Goal: Task Accomplishment & Management: Manage account settings

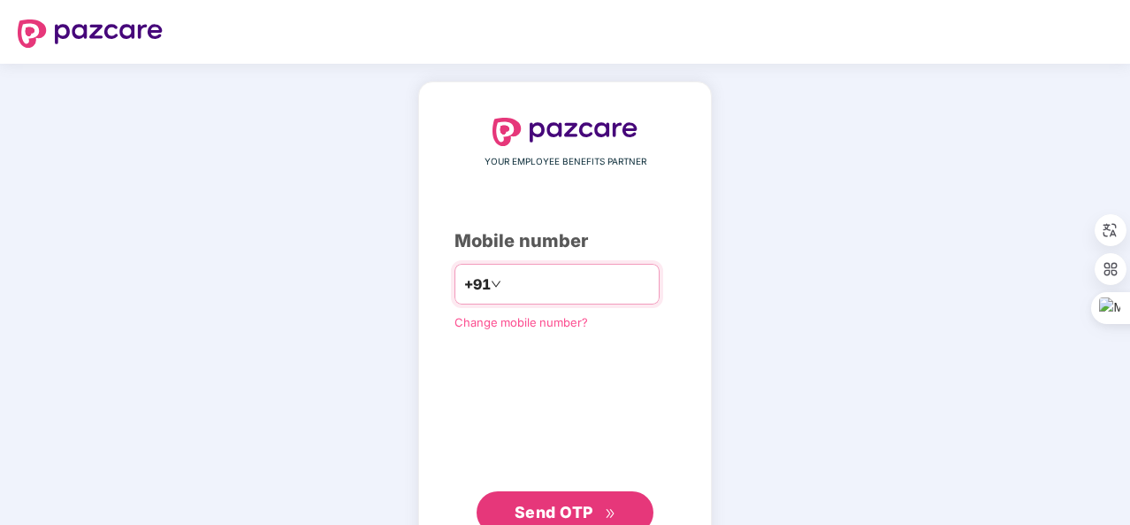
type input "**********"
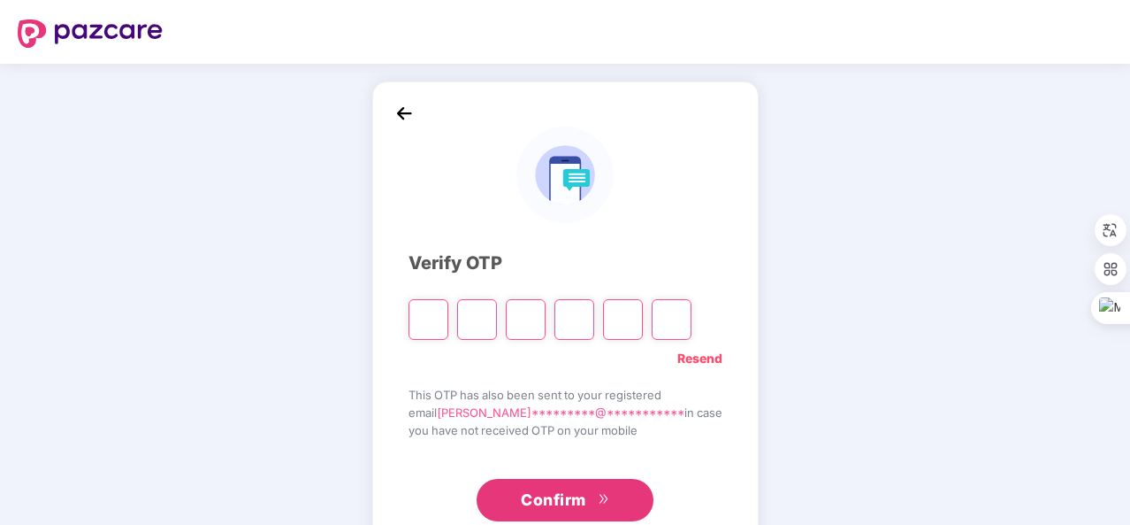
type input "*"
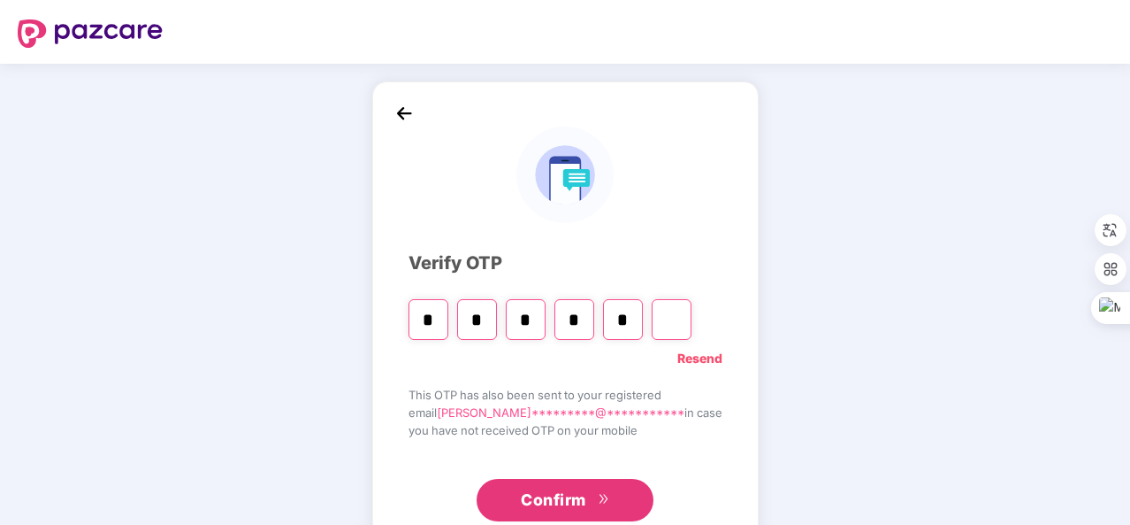
type input "*"
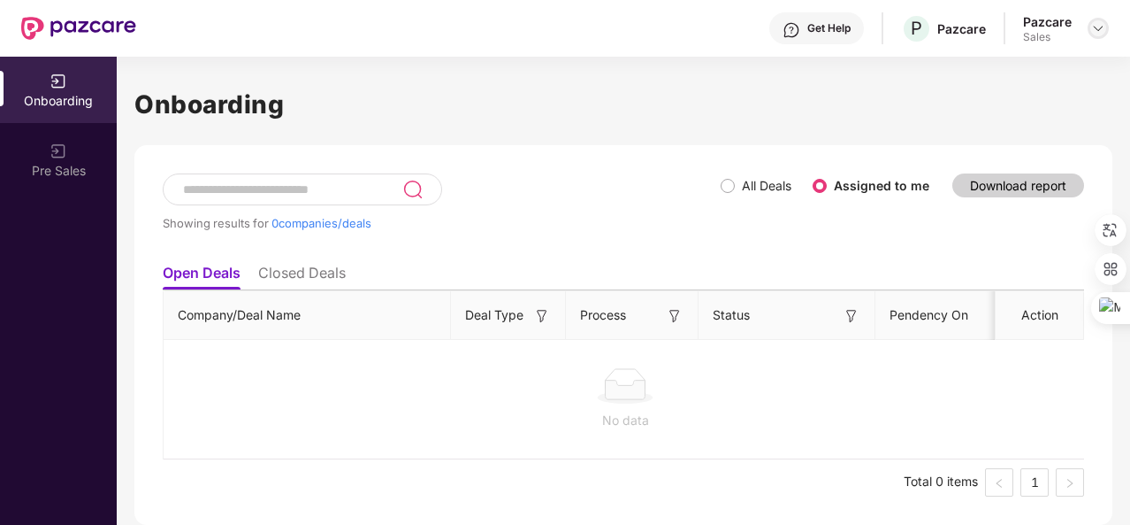
click at [1099, 21] on img at bounding box center [1098, 28] width 14 height 14
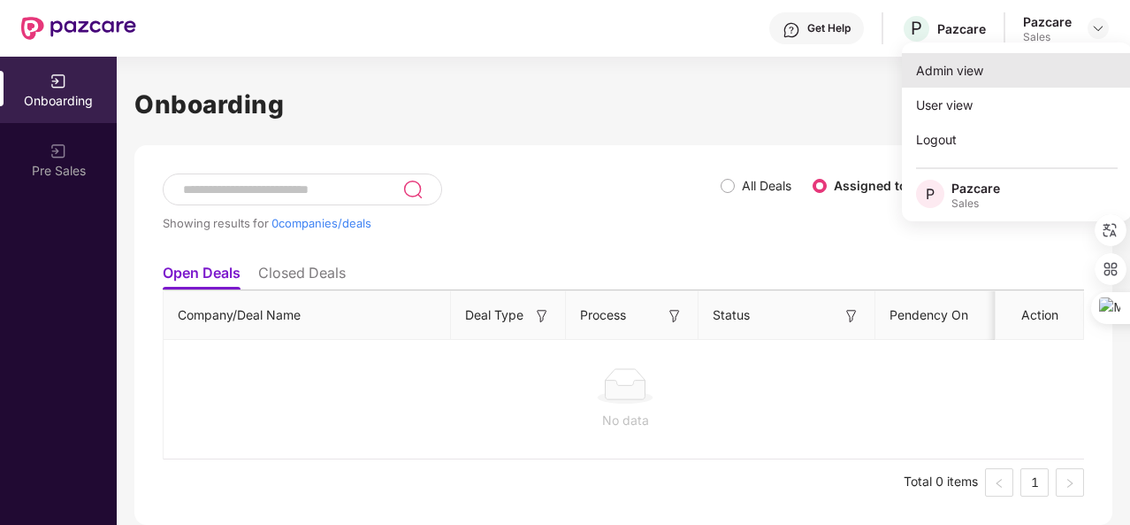
click at [1049, 75] on div "Admin view" at bounding box center [1017, 70] width 230 height 34
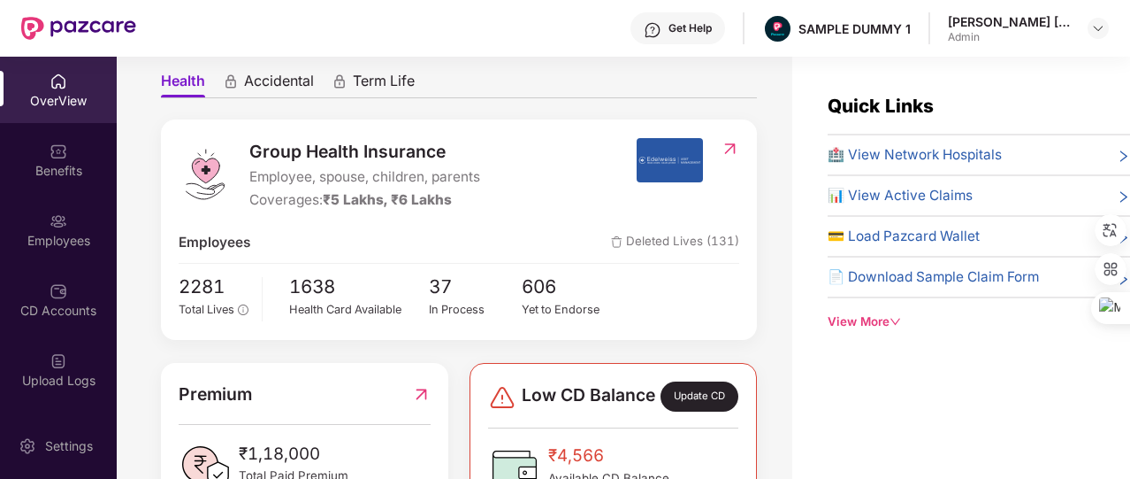
scroll to position [176, 0]
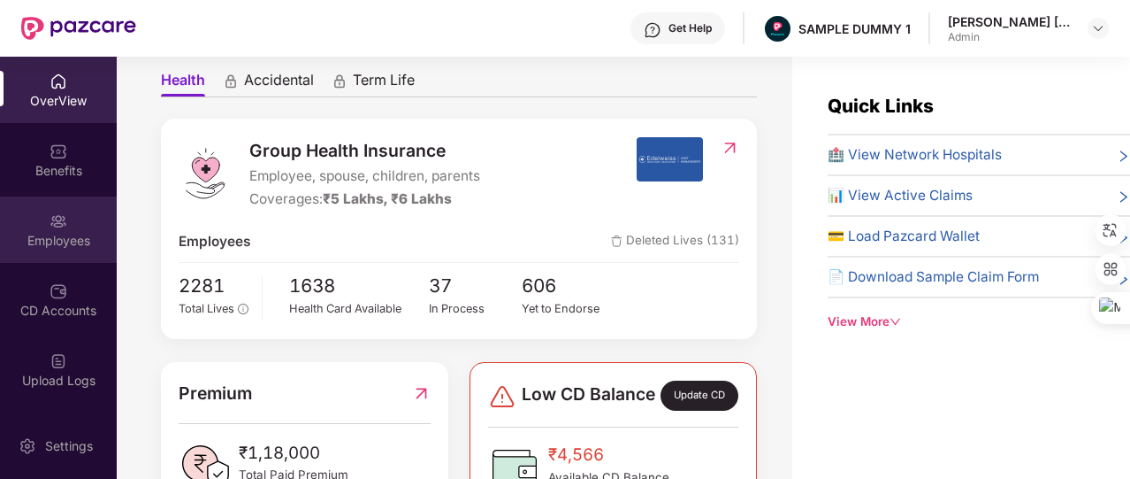
click at [87, 219] on div "Employees" at bounding box center [58, 229] width 117 height 66
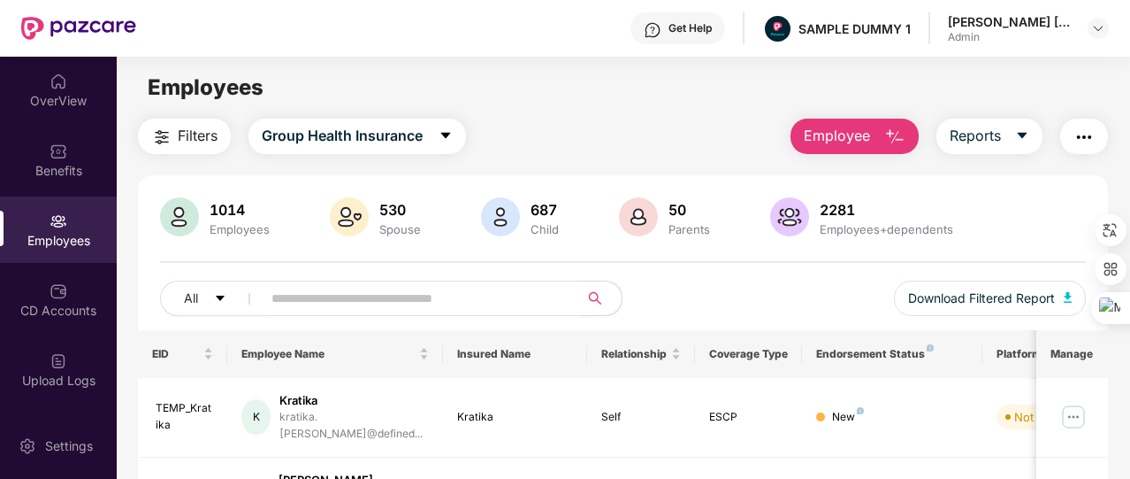
click at [836, 136] on span "Employee" at bounding box center [837, 136] width 66 height 22
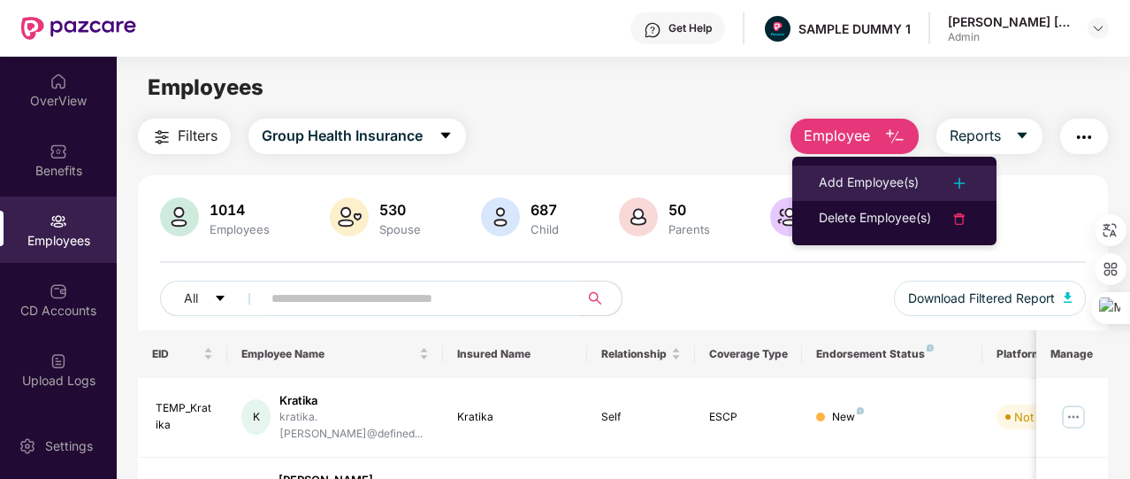
click at [830, 180] on div "Add Employee(s)" at bounding box center [869, 182] width 100 height 21
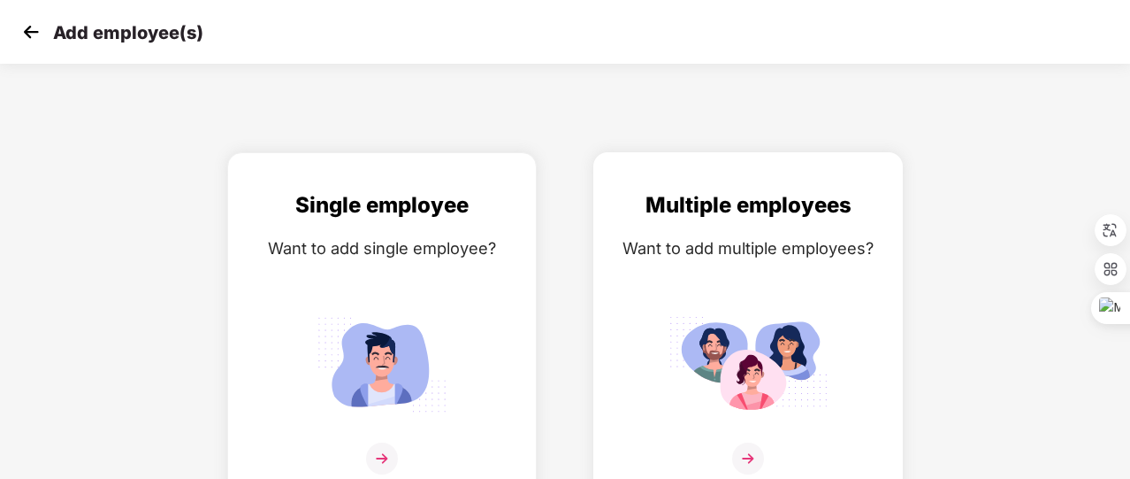
click at [773, 252] on div "Want to add multiple employees?" at bounding box center [748, 248] width 272 height 26
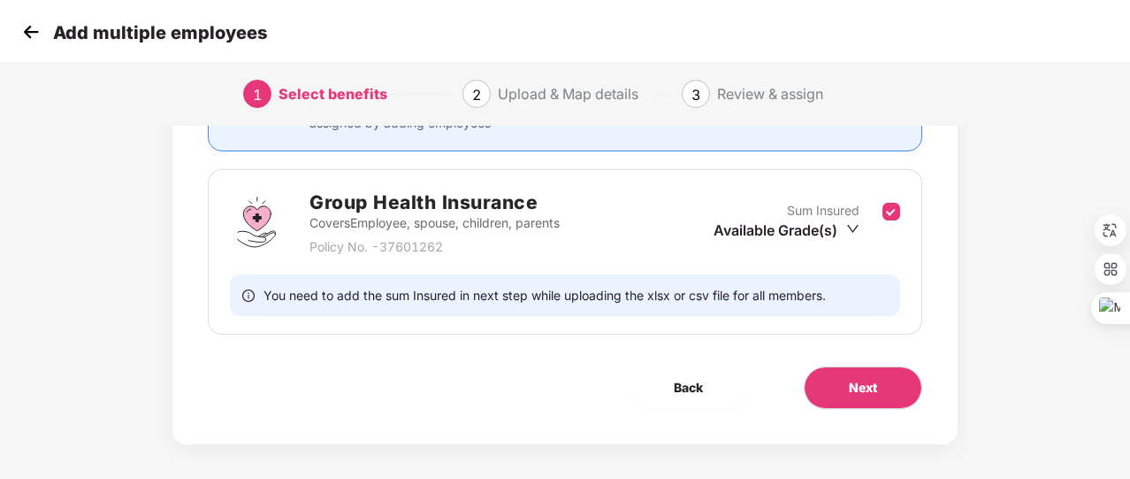
scroll to position [232, 0]
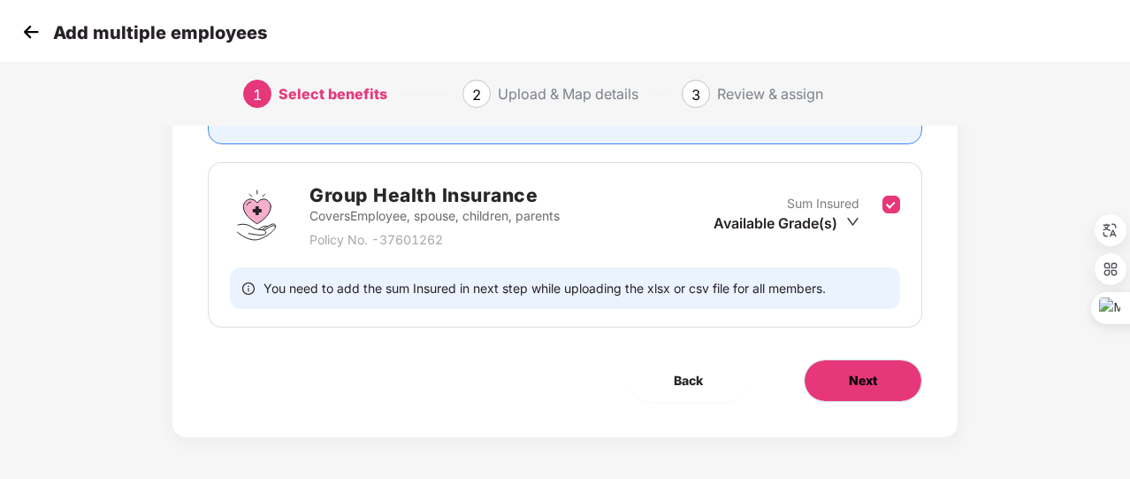
click at [812, 376] on button "Next" at bounding box center [863, 380] width 119 height 42
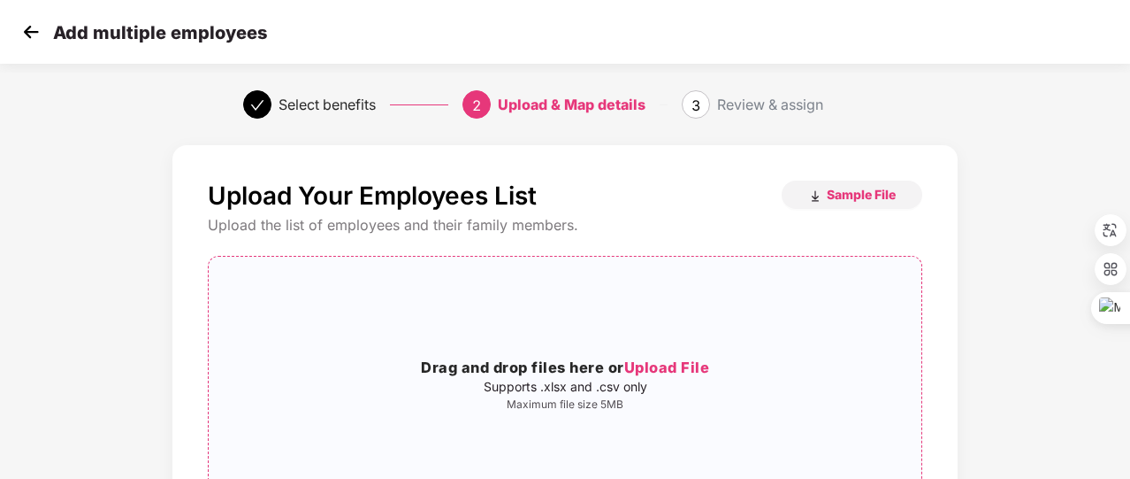
scroll to position [126, 0]
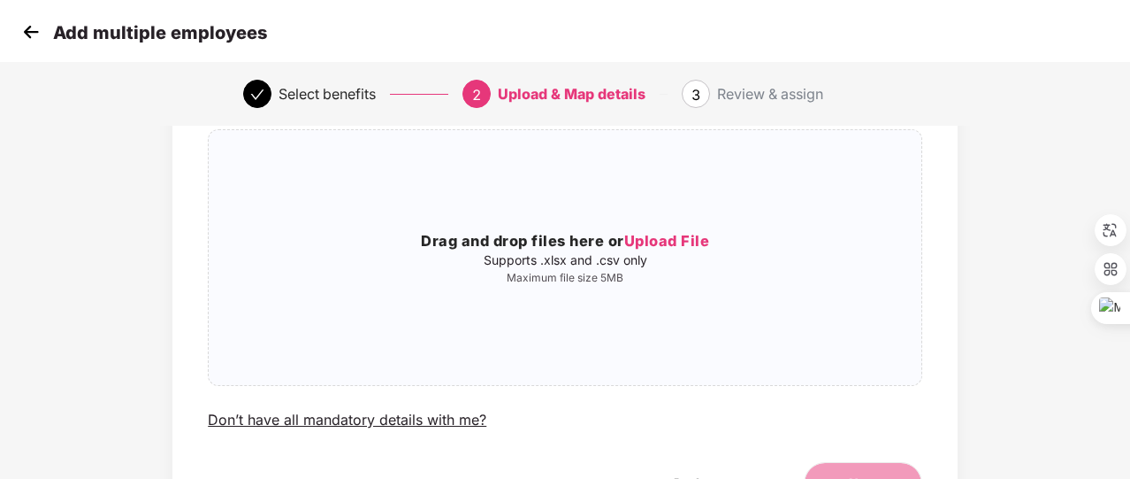
click at [34, 38] on img at bounding box center [31, 32] width 27 height 27
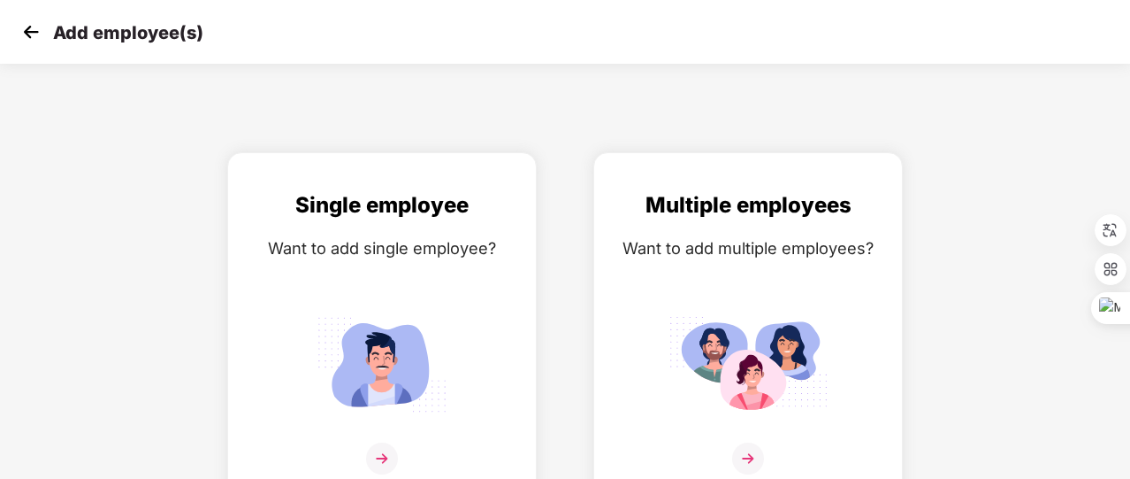
click at [30, 33] on img at bounding box center [31, 32] width 27 height 27
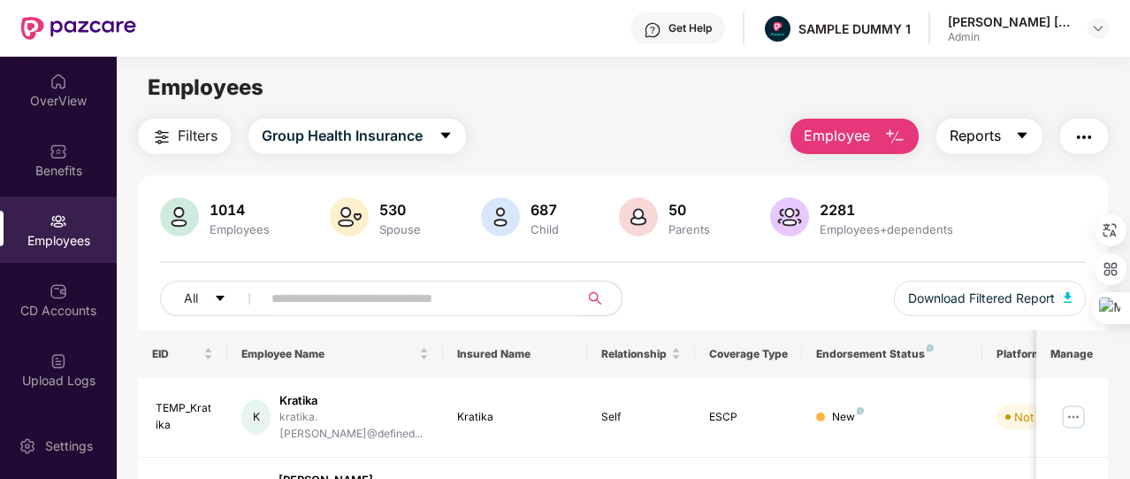
click at [1001, 134] on span "Reports" at bounding box center [975, 136] width 51 height 22
click at [1087, 146] on img "button" at bounding box center [1084, 136] width 21 height 21
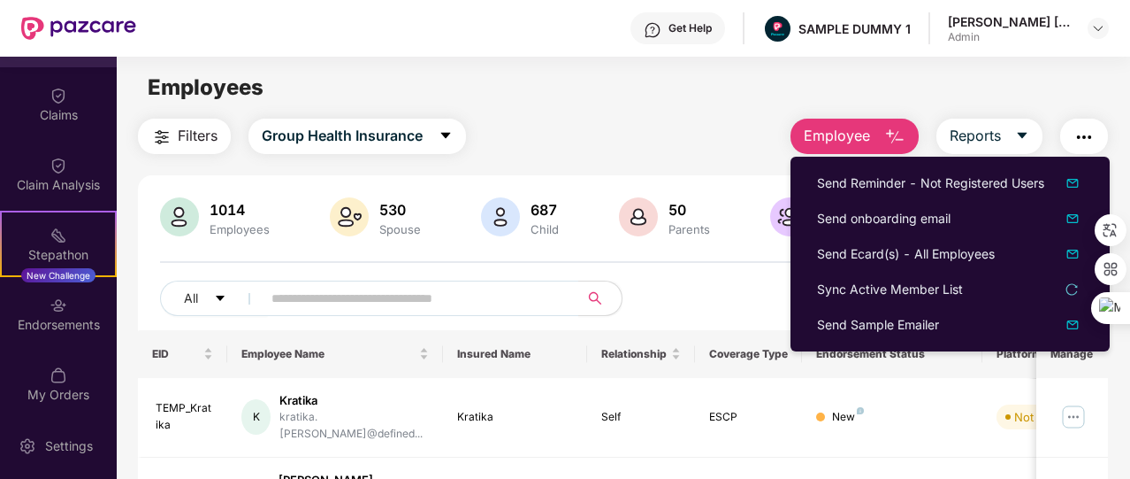
scroll to position [412, 0]
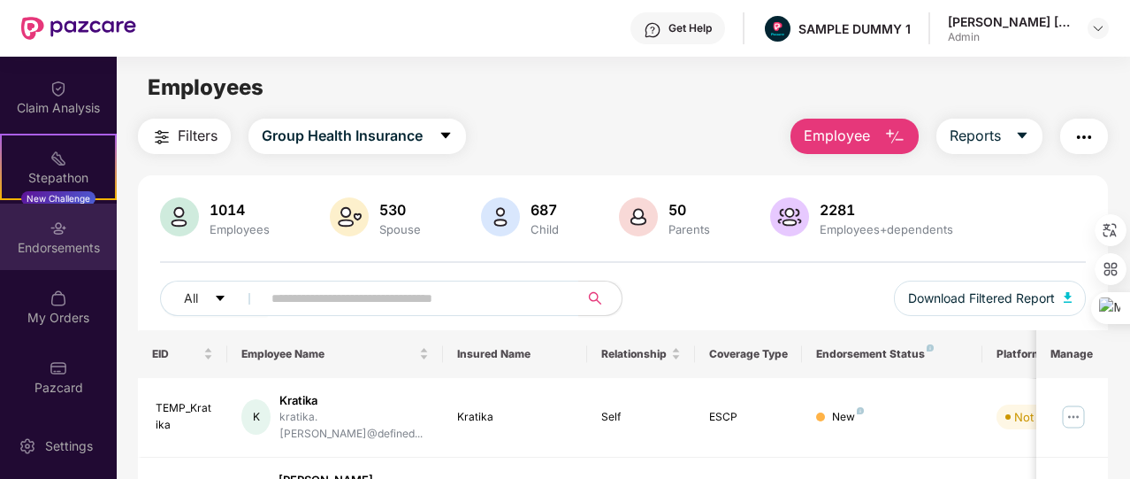
click at [80, 257] on div "Endorsements" at bounding box center [58, 236] width 117 height 66
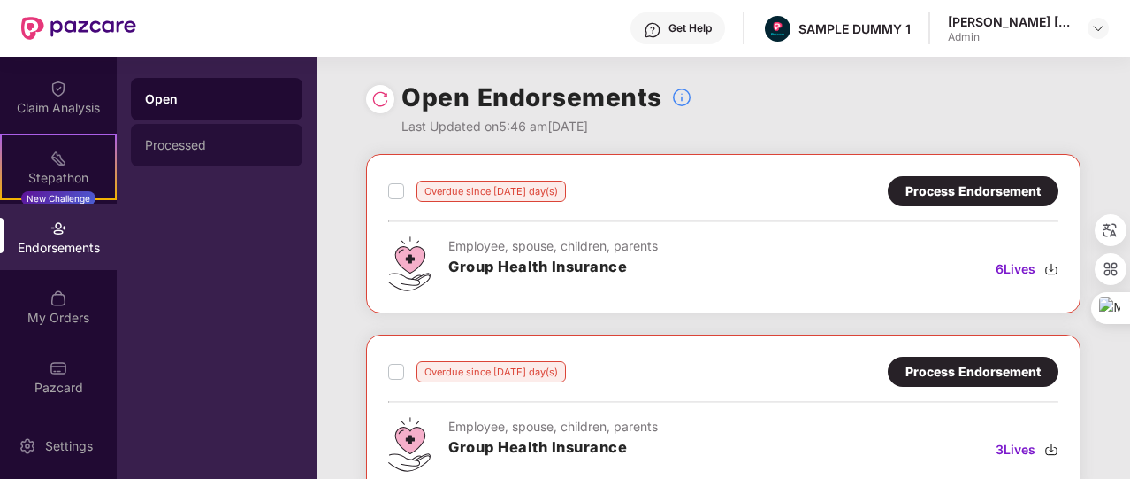
click at [223, 164] on div "Processed" at bounding box center [217, 145] width 172 height 42
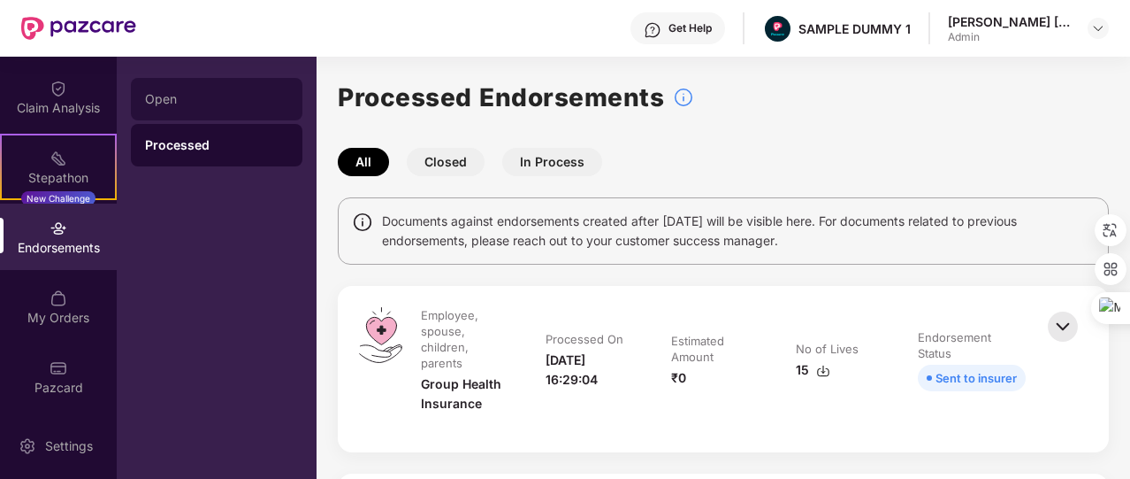
click at [196, 98] on div "Open" at bounding box center [216, 99] width 143 height 14
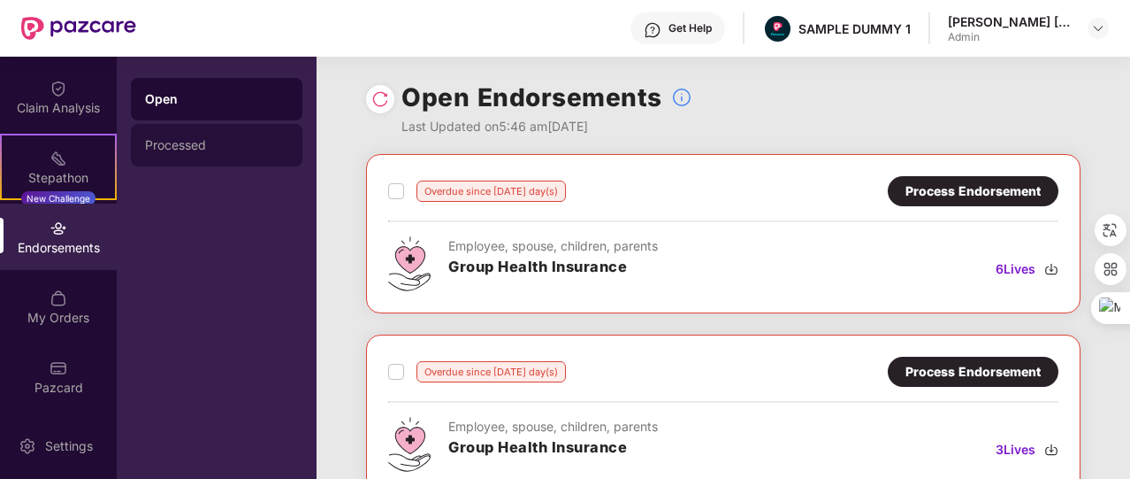
click at [232, 141] on div "Processed" at bounding box center [216, 145] width 143 height 14
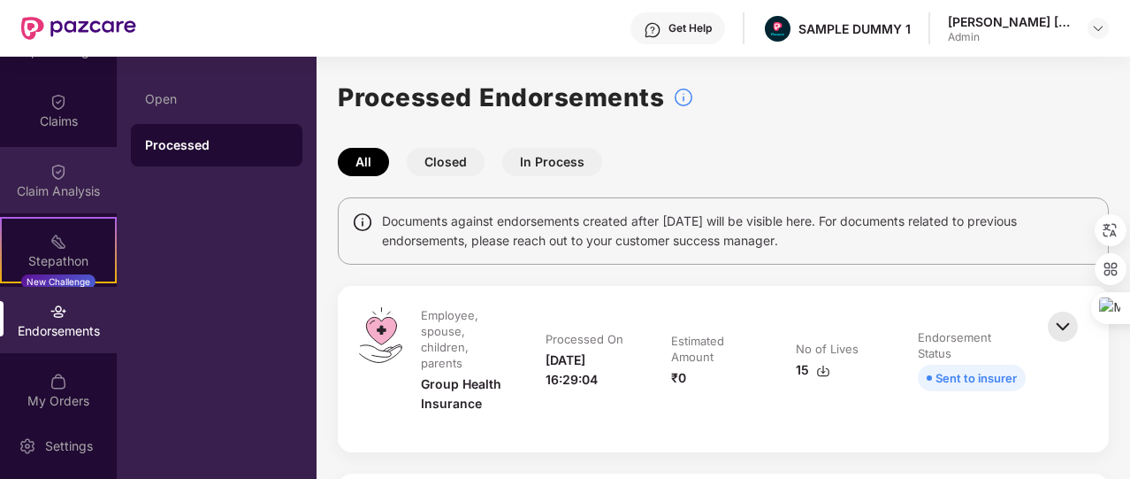
scroll to position [0, 0]
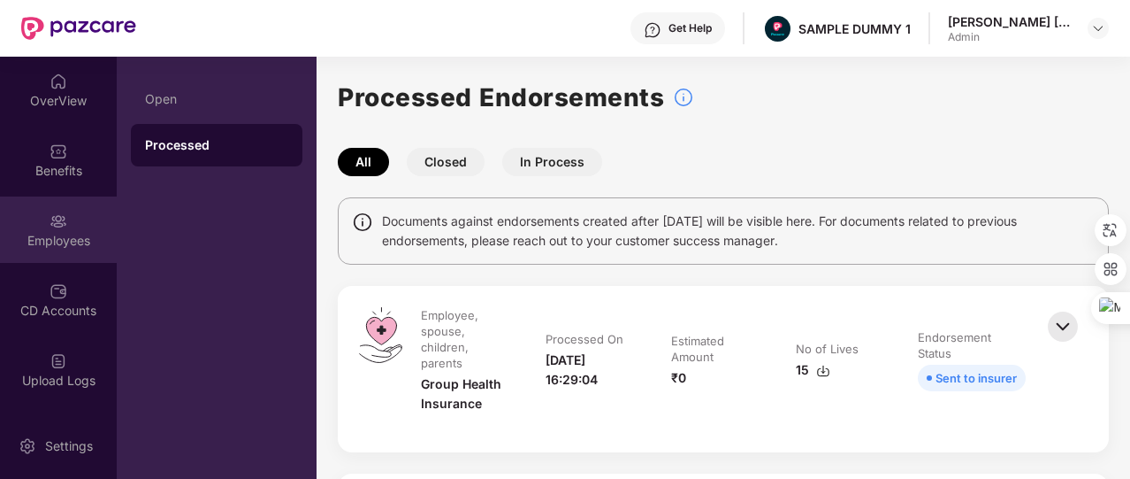
click at [71, 233] on div "Employees" at bounding box center [58, 241] width 117 height 18
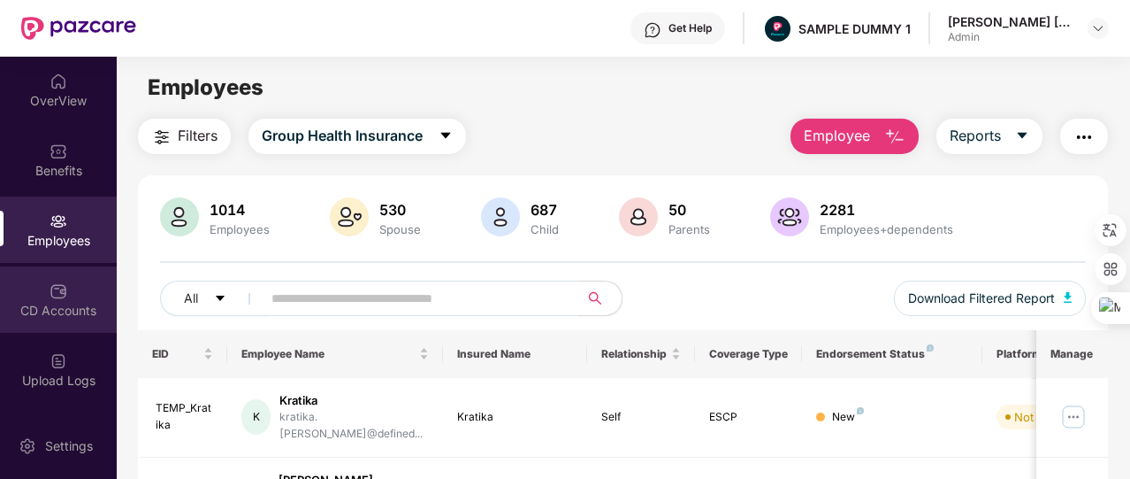
click at [64, 300] on div "CD Accounts" at bounding box center [58, 299] width 117 height 66
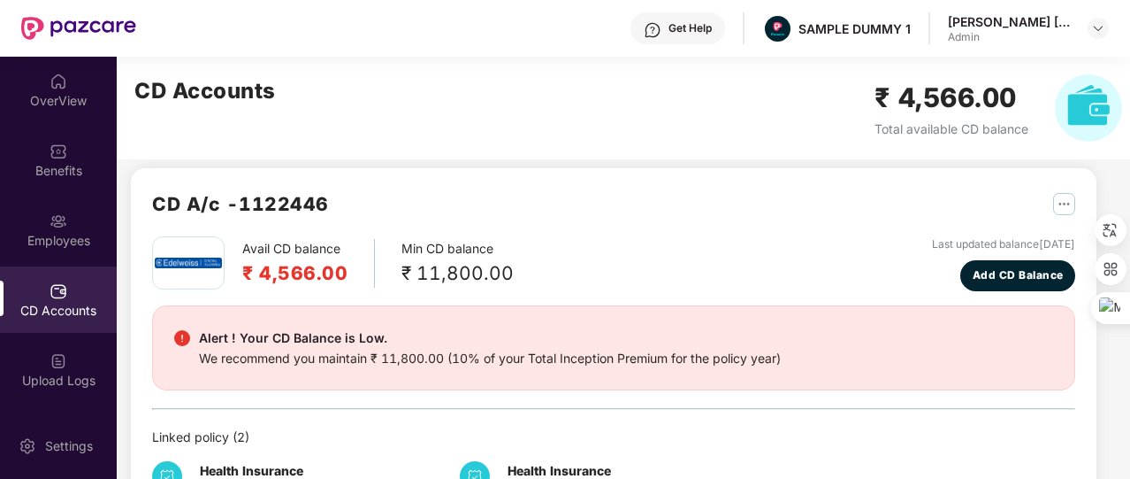
scroll to position [6, 0]
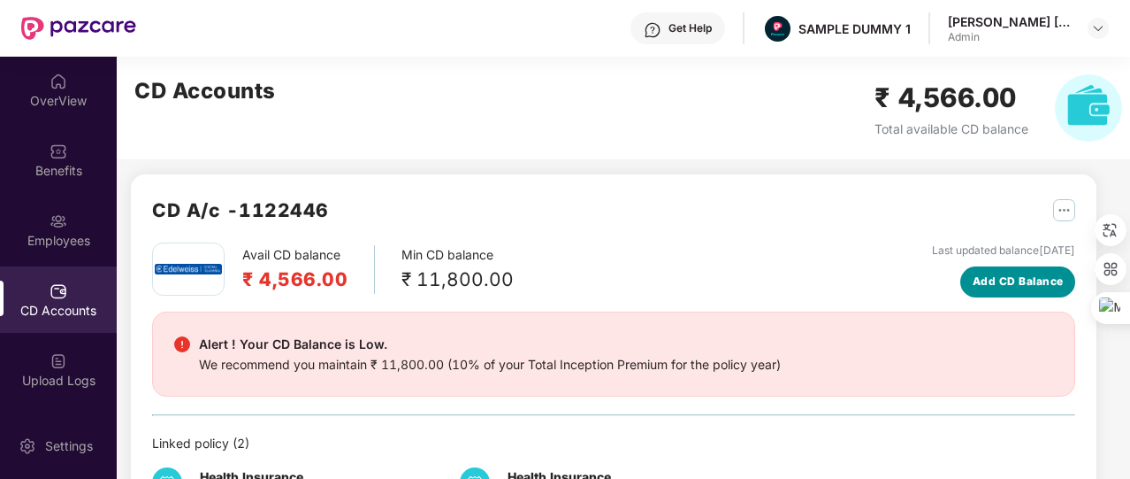
click at [981, 286] on span "Add CD Balance" at bounding box center [1018, 281] width 91 height 17
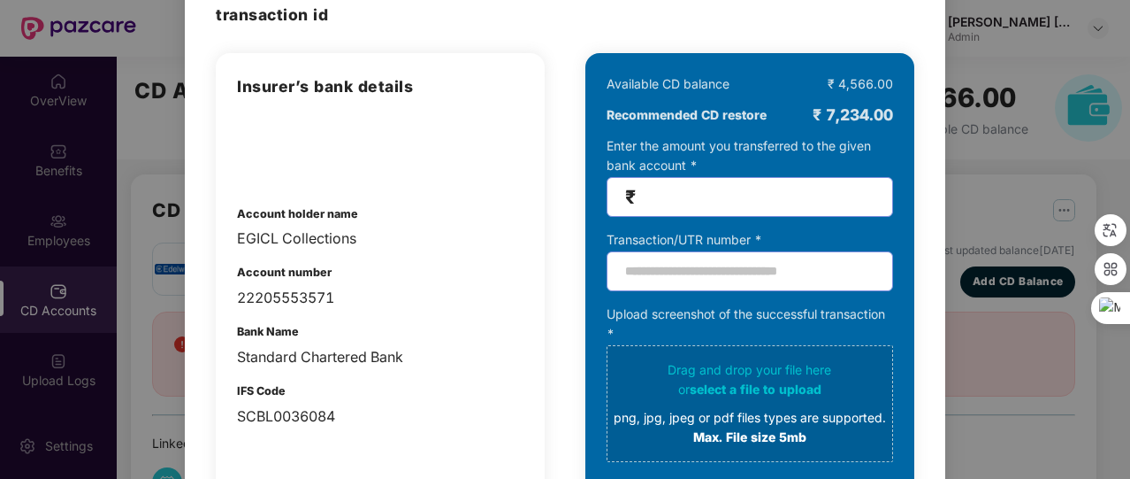
scroll to position [107, 0]
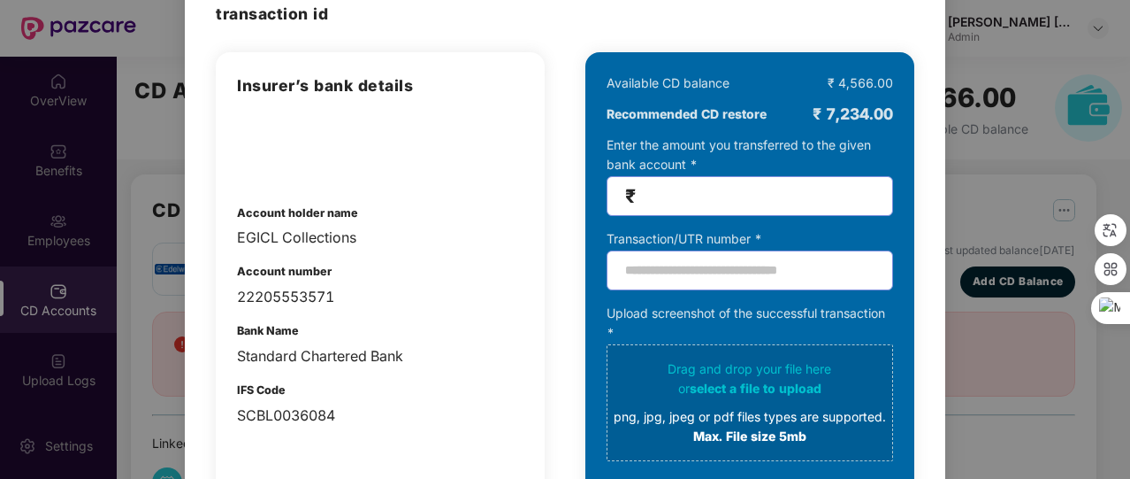
click at [1039, 182] on div "100% SECURE Transfer the amount you want add to your CD balance and share the s…" at bounding box center [565, 239] width 1130 height 479
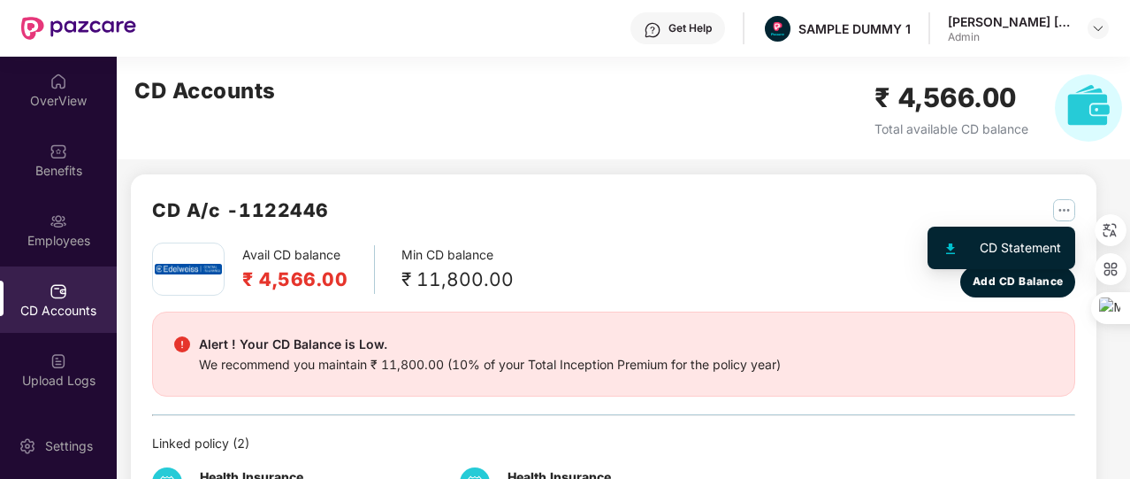
click at [1070, 213] on img "button" at bounding box center [1064, 210] width 22 height 22
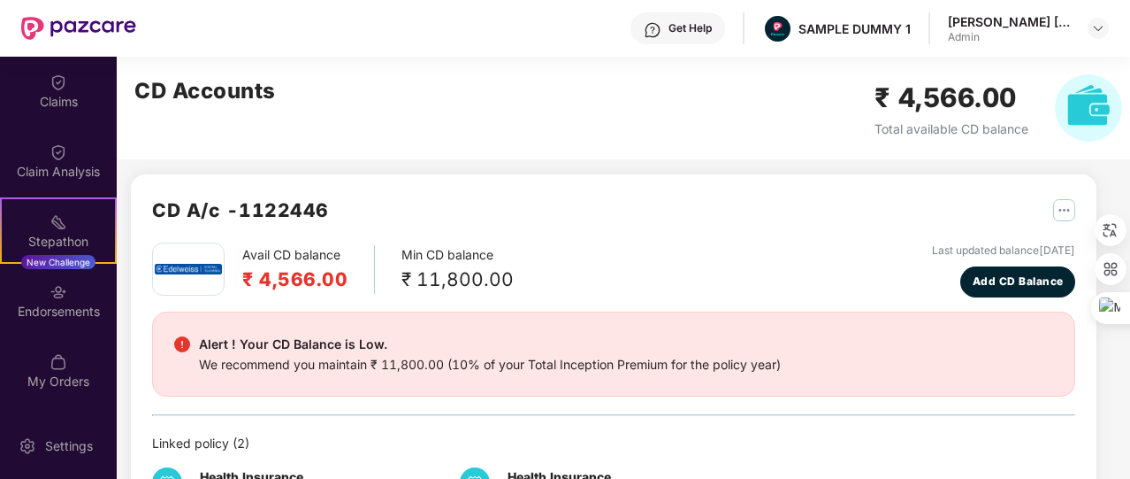
scroll to position [356, 0]
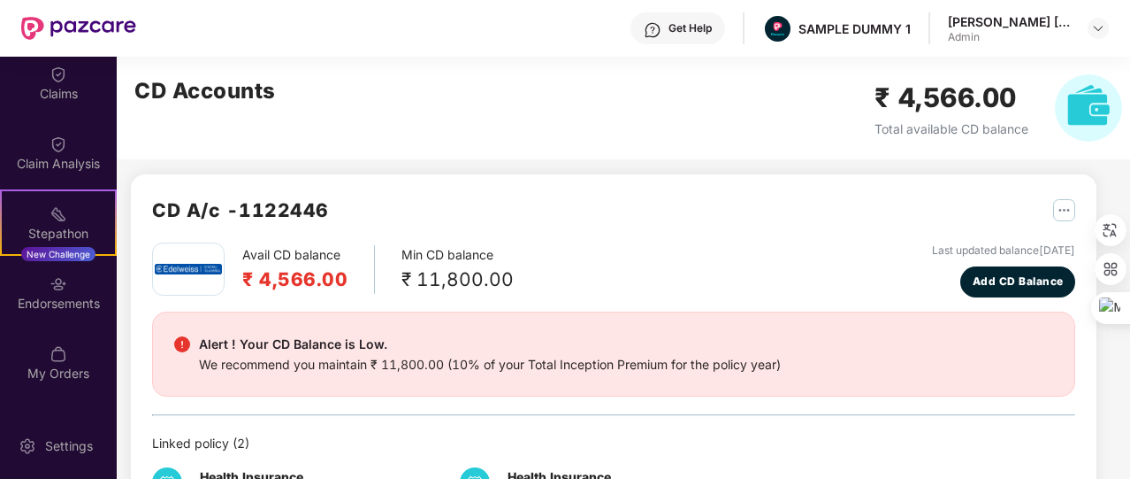
click at [88, 378] on div "My Orders" at bounding box center [58, 373] width 117 height 18
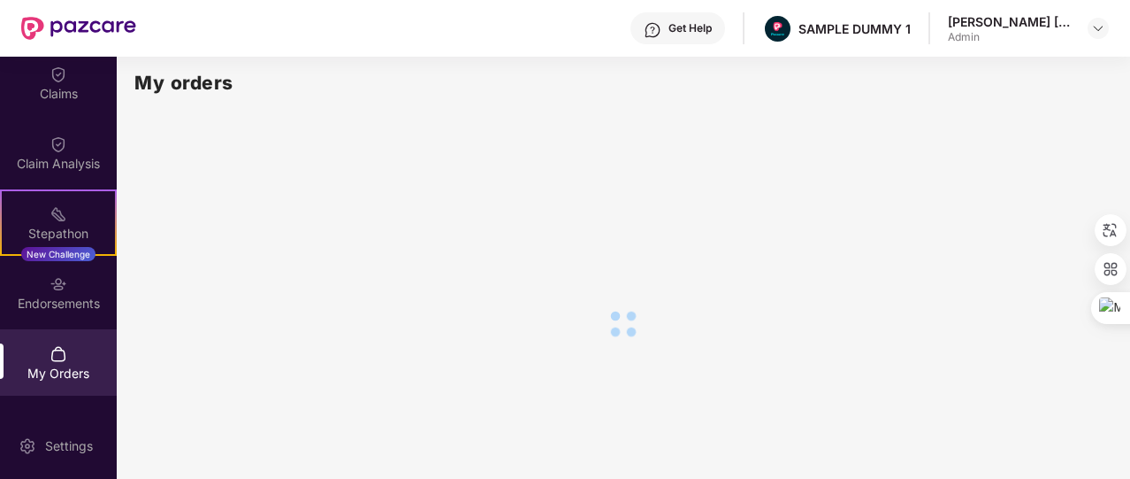
scroll to position [0, 0]
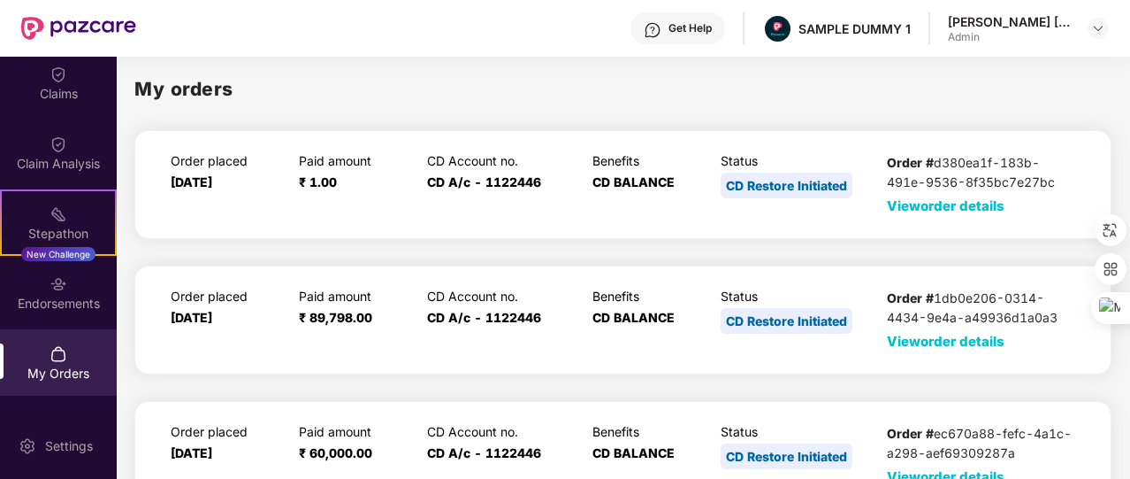
click at [932, 210] on span "View order details" at bounding box center [946, 205] width 118 height 17
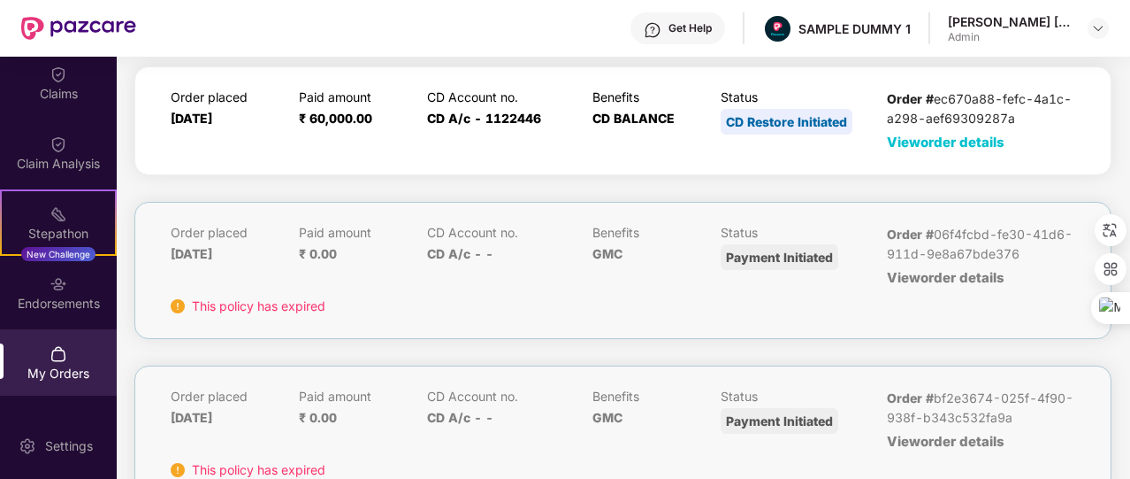
click at [621, 350] on div "OverView Benefits Employees CD Accounts Upload Logs Claims Claim Analysis Stepa…" at bounding box center [565, 268] width 1130 height 422
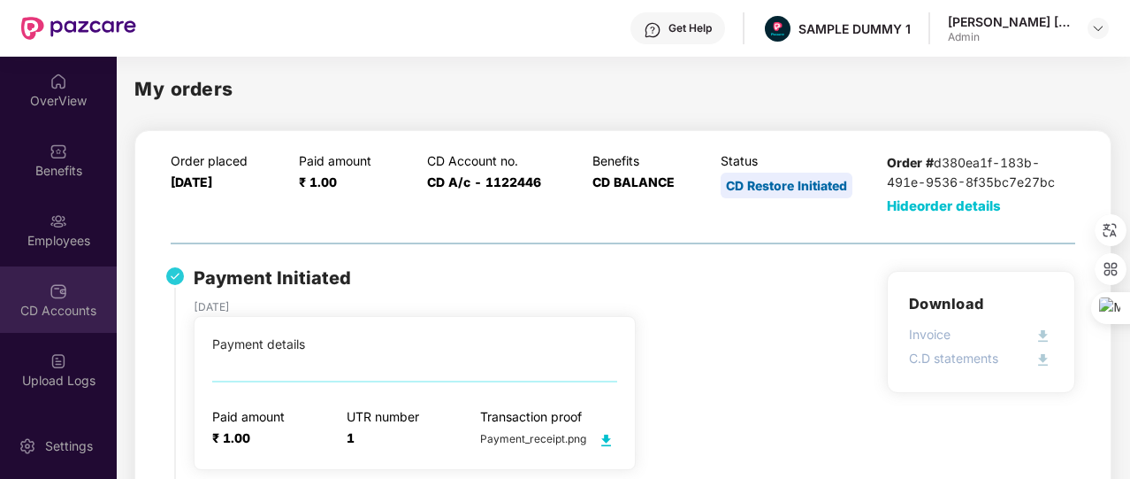
click at [32, 283] on div "CD Accounts" at bounding box center [58, 299] width 117 height 66
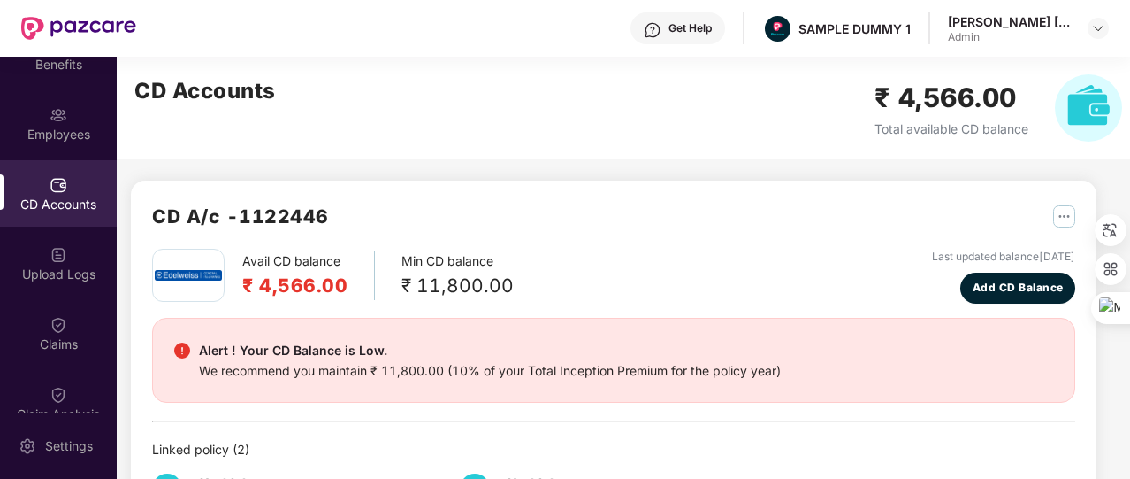
scroll to position [208, 0]
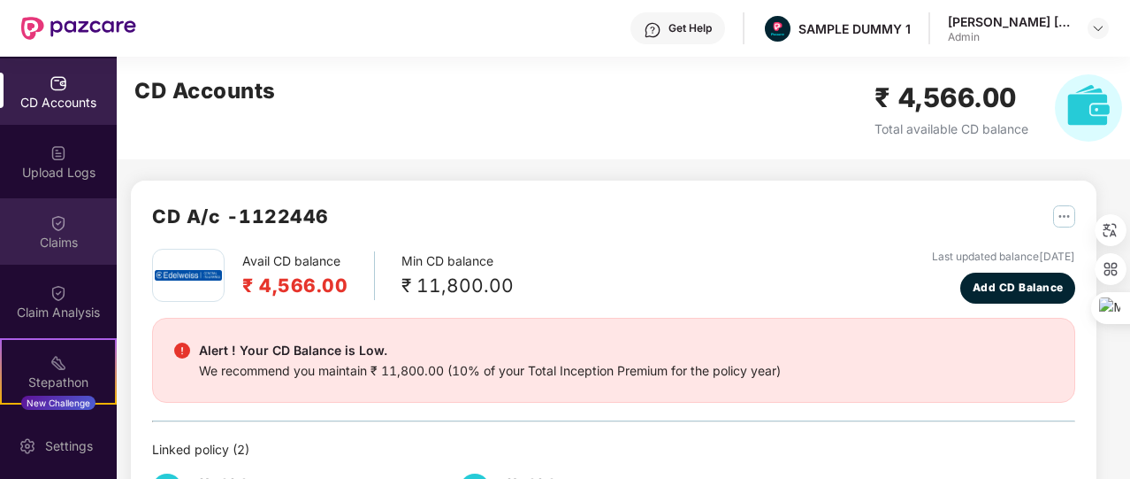
click at [56, 241] on div "Claims" at bounding box center [58, 243] width 117 height 18
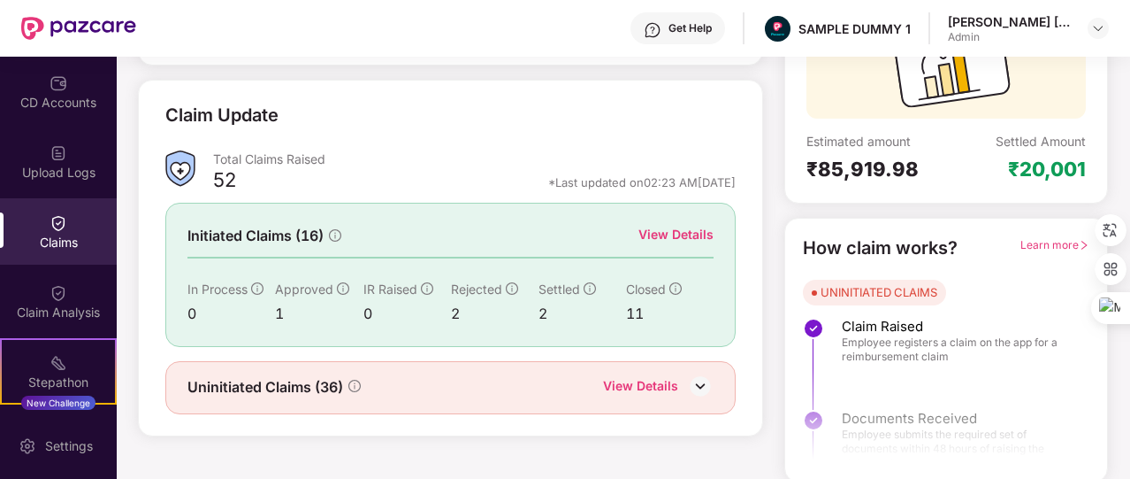
scroll to position [212, 0]
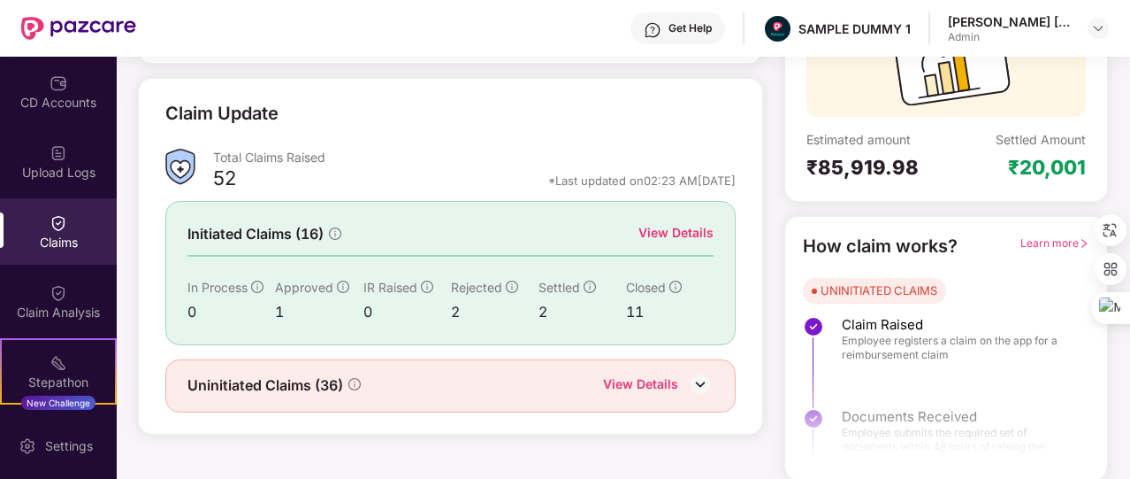
click at [655, 233] on div "View Details" at bounding box center [676, 232] width 75 height 19
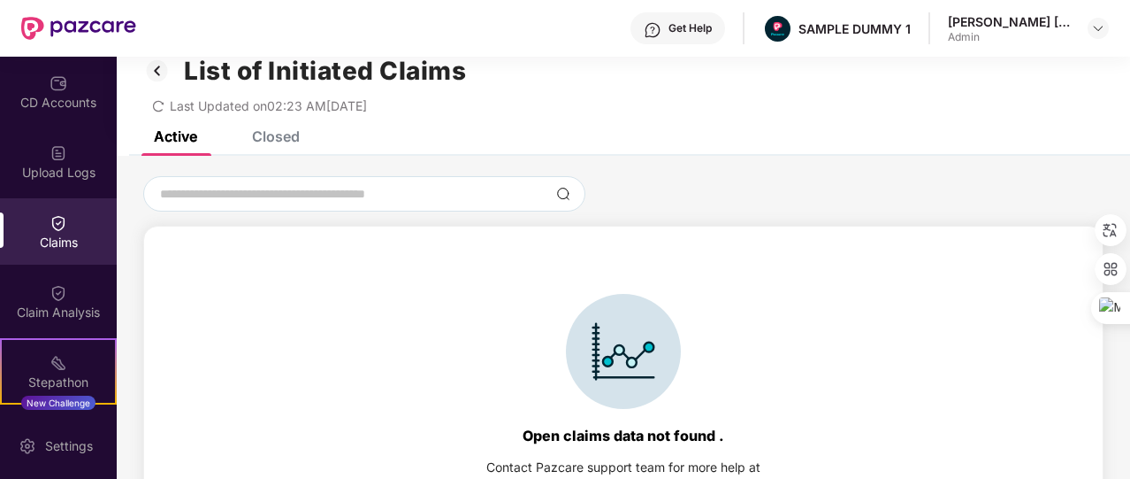
scroll to position [0, 0]
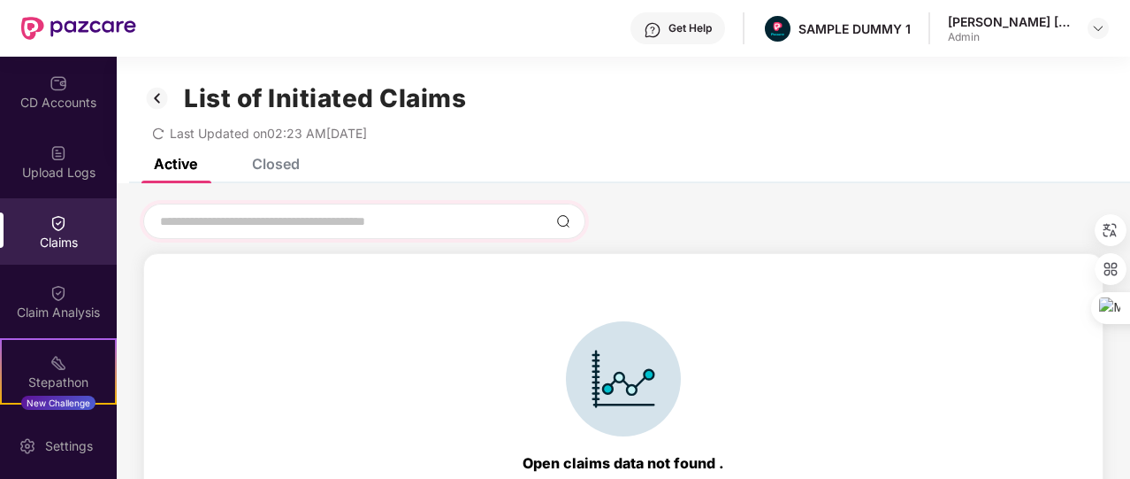
drag, startPoint x: 334, startPoint y: 236, endPoint x: 324, endPoint y: 224, distance: 16.3
click at [324, 224] on div at bounding box center [364, 220] width 442 height 35
click at [324, 224] on input at bounding box center [353, 221] width 391 height 19
click at [297, 161] on div "Closed" at bounding box center [276, 164] width 48 height 18
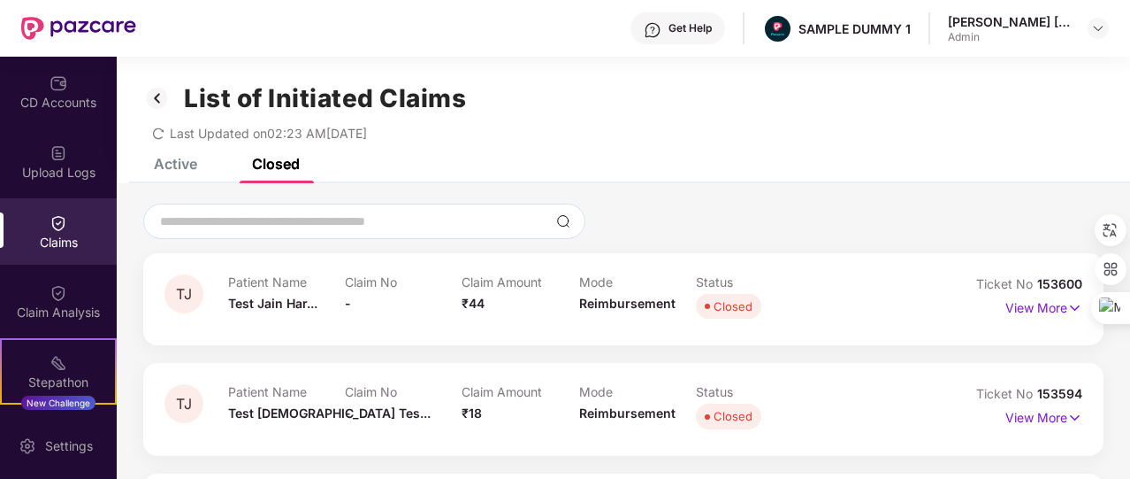
click at [186, 167] on div "Active" at bounding box center [175, 164] width 43 height 18
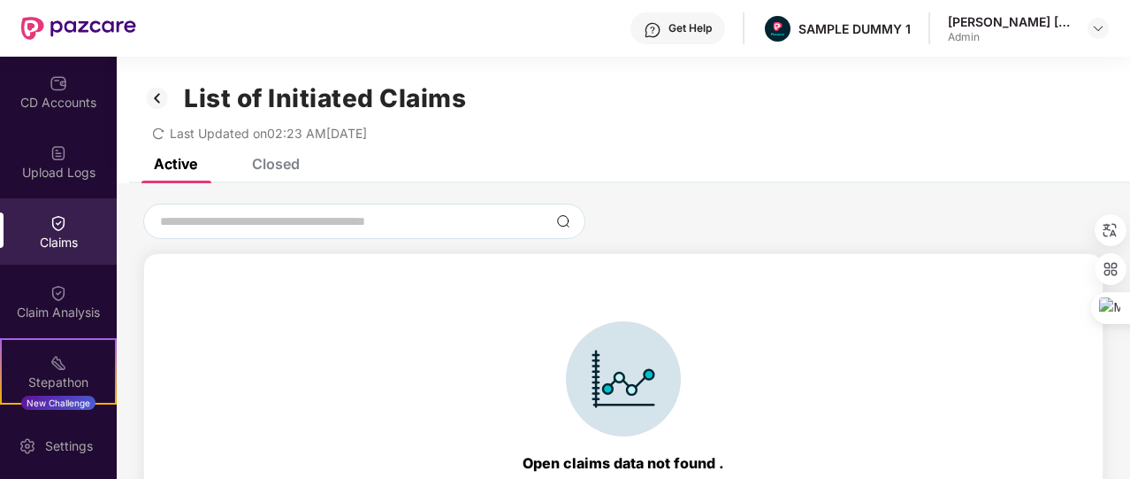
click at [242, 172] on div "Closed" at bounding box center [263, 163] width 74 height 39
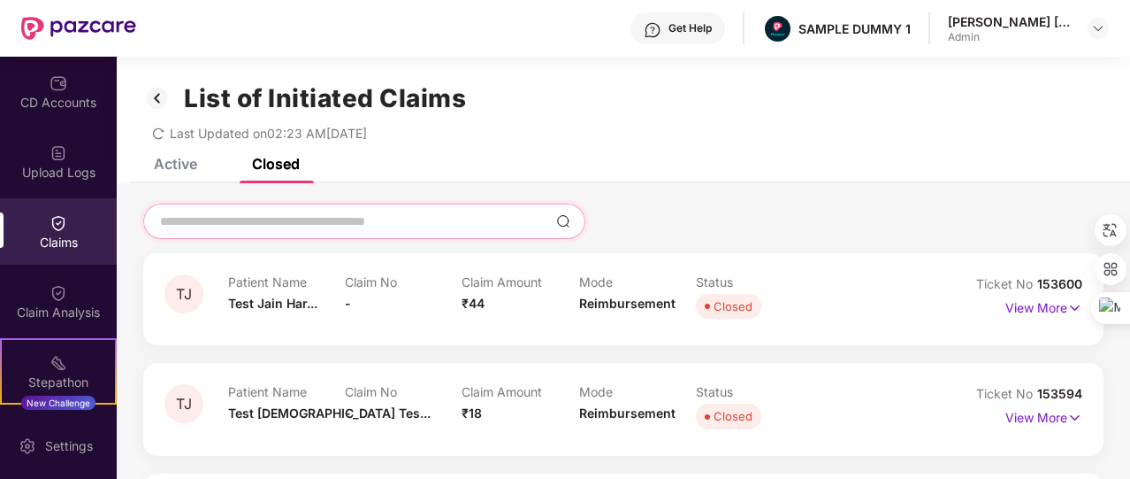
click at [359, 227] on input at bounding box center [353, 221] width 391 height 19
click at [156, 94] on img at bounding box center [157, 98] width 28 height 30
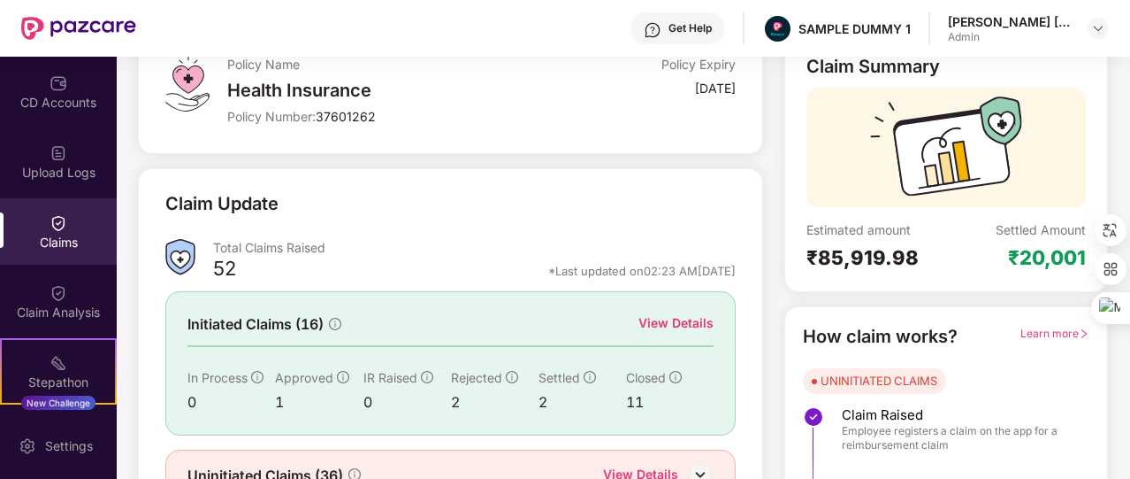
scroll to position [212, 0]
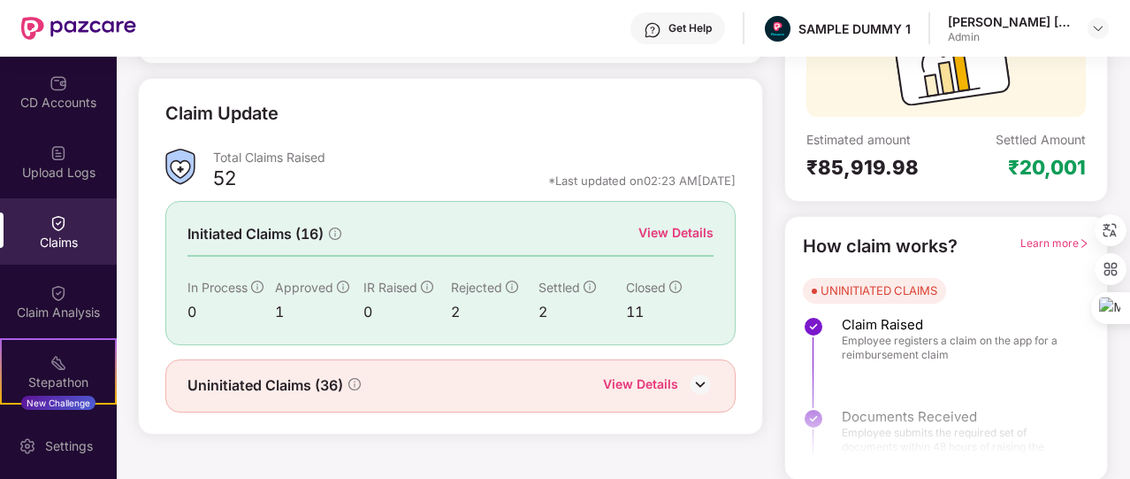
click at [626, 374] on div "View Details" at bounding box center [640, 385] width 75 height 23
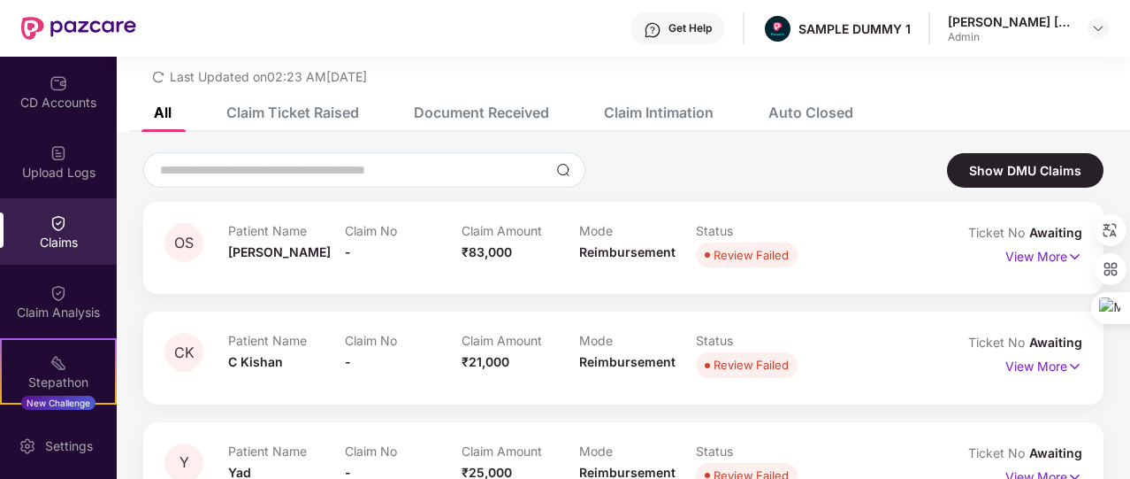
scroll to position [0, 0]
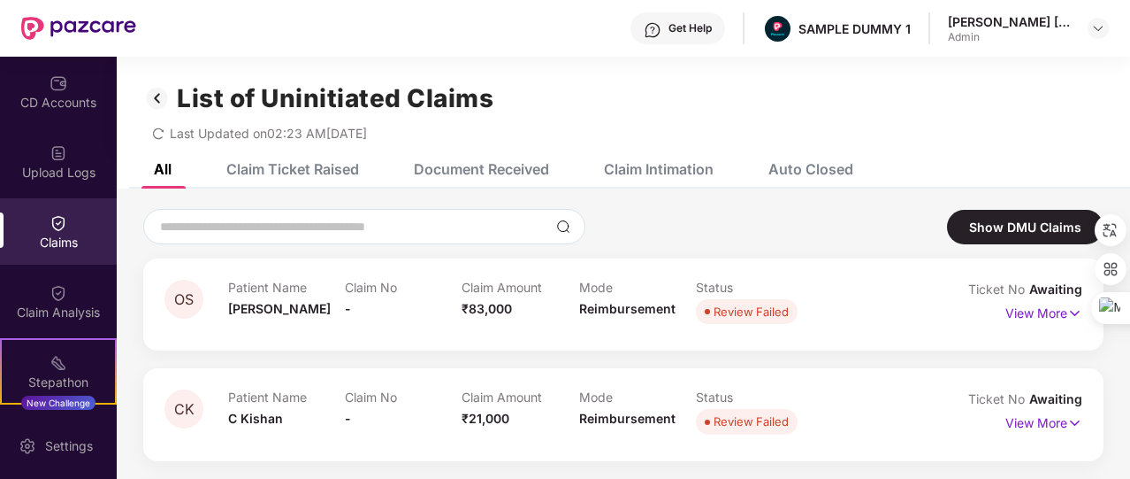
click at [502, 174] on div "Document Received" at bounding box center [481, 169] width 135 height 18
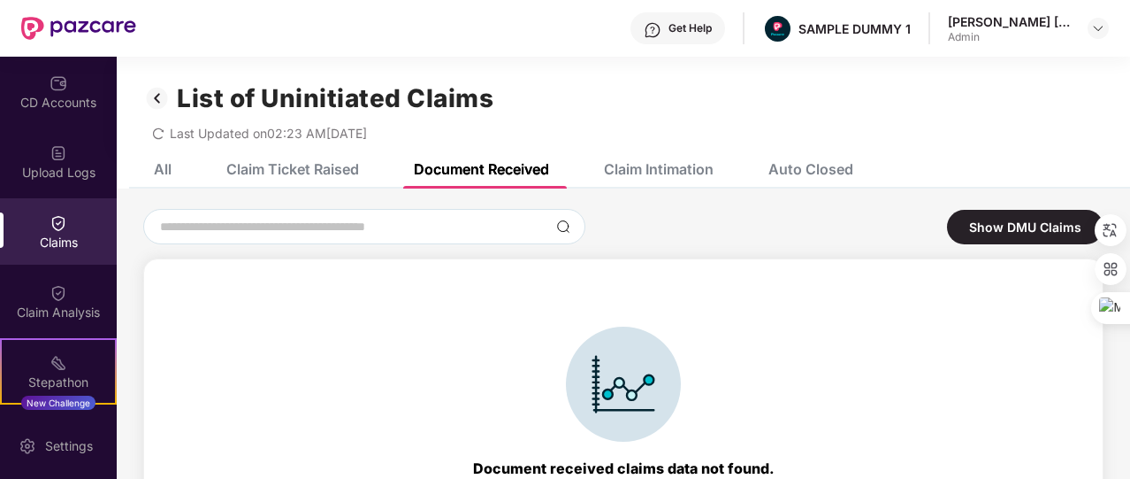
click at [684, 182] on div "Claim Intimation" at bounding box center [646, 168] width 136 height 39
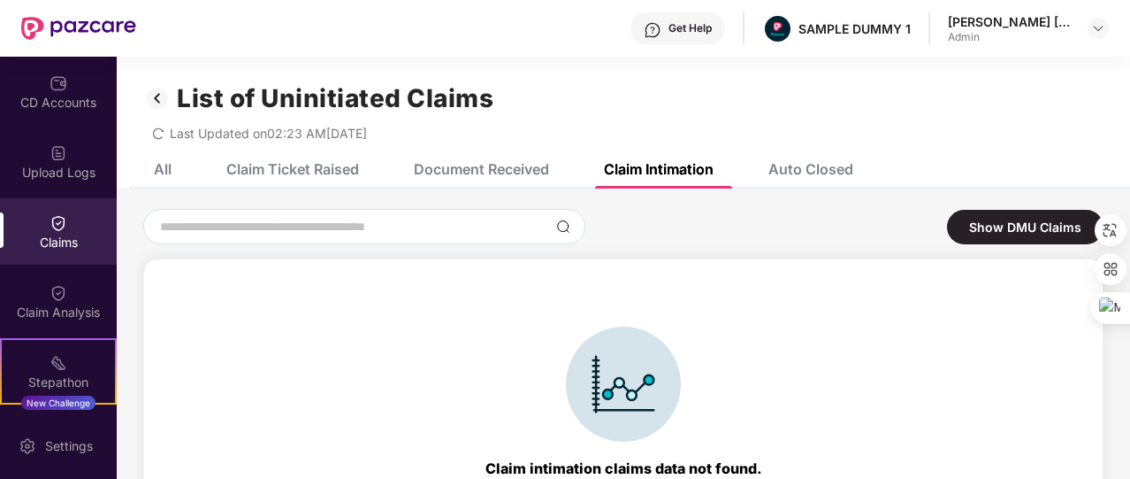
click at [804, 168] on div "Auto Closed" at bounding box center [811, 169] width 85 height 18
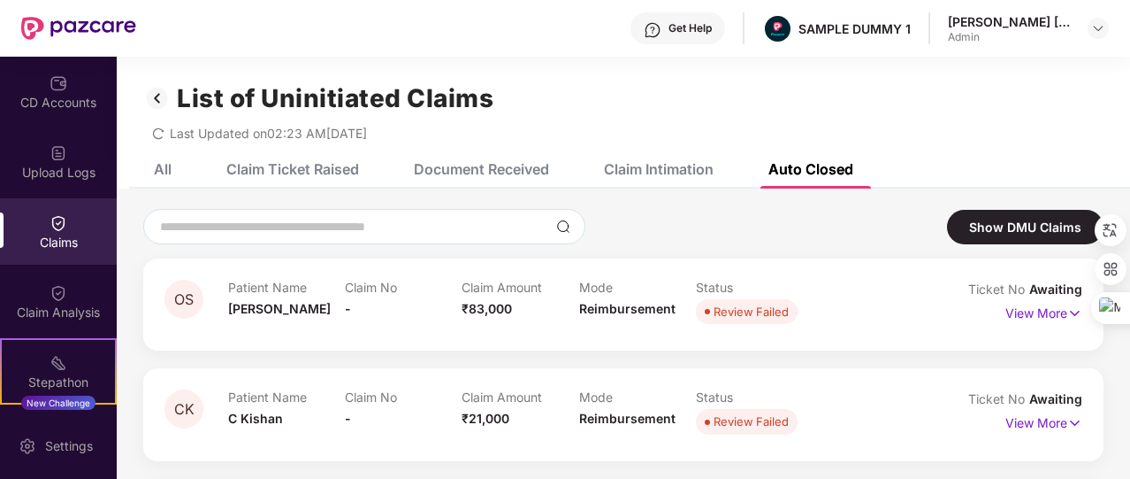
click at [531, 178] on div "Document Received" at bounding box center [468, 168] width 162 height 39
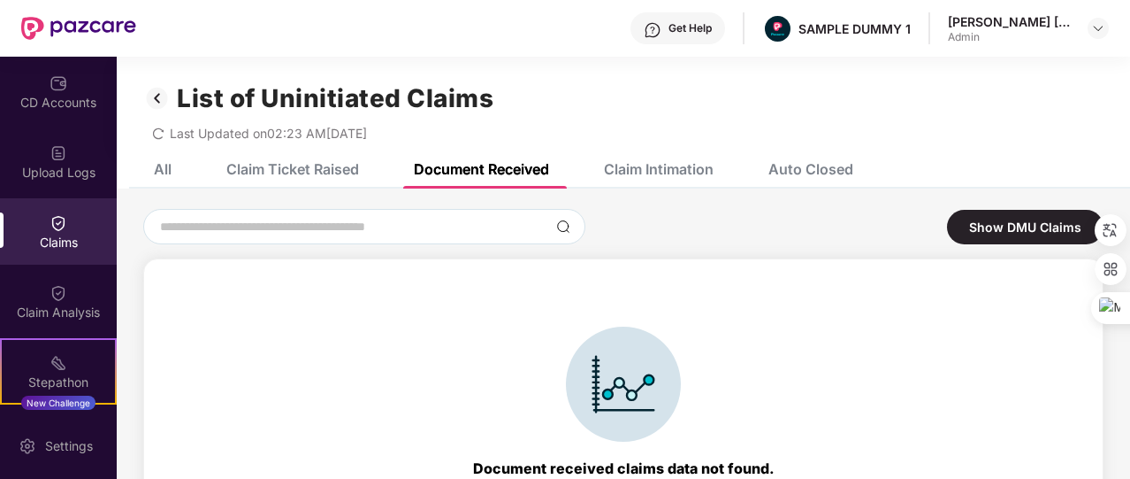
click at [324, 167] on div "Claim Ticket Raised" at bounding box center [292, 169] width 133 height 18
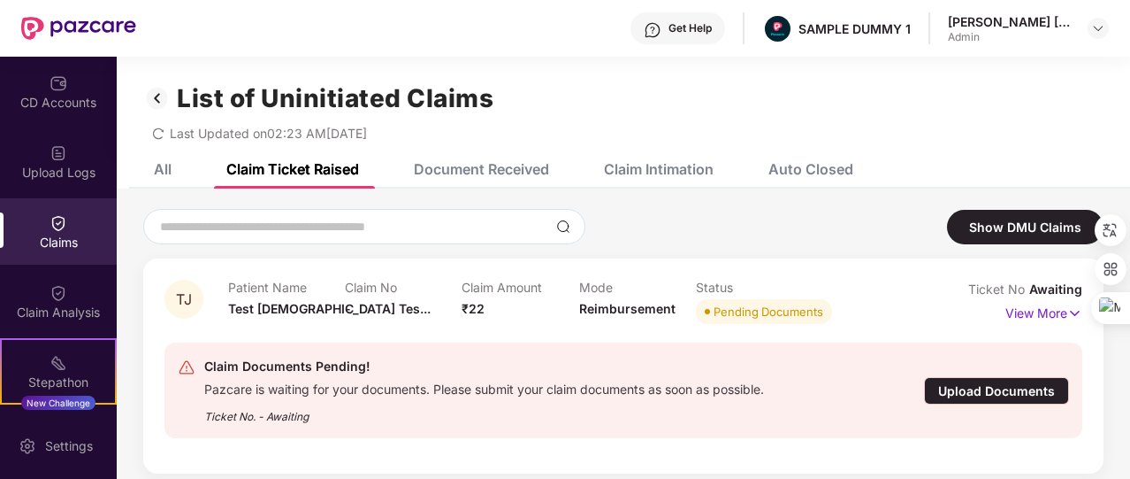
click at [155, 171] on div "All" at bounding box center [163, 169] width 18 height 18
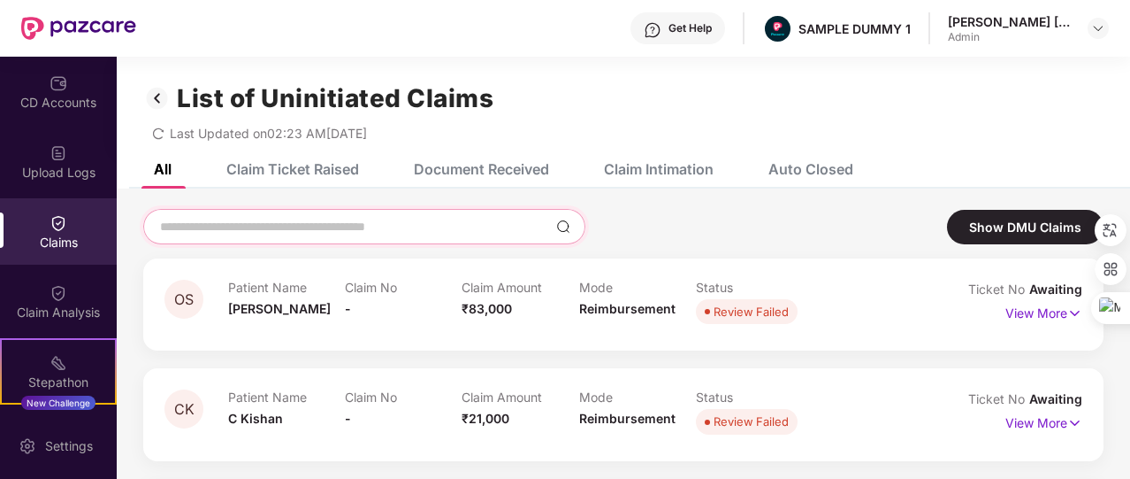
click at [281, 227] on input at bounding box center [353, 227] width 391 height 19
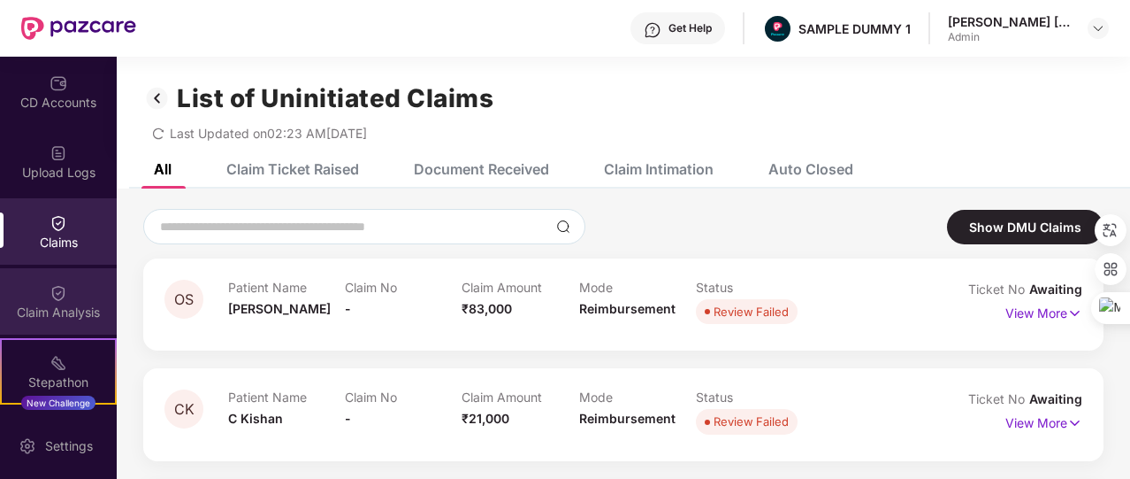
click at [70, 287] on div "Claim Analysis" at bounding box center [58, 301] width 117 height 66
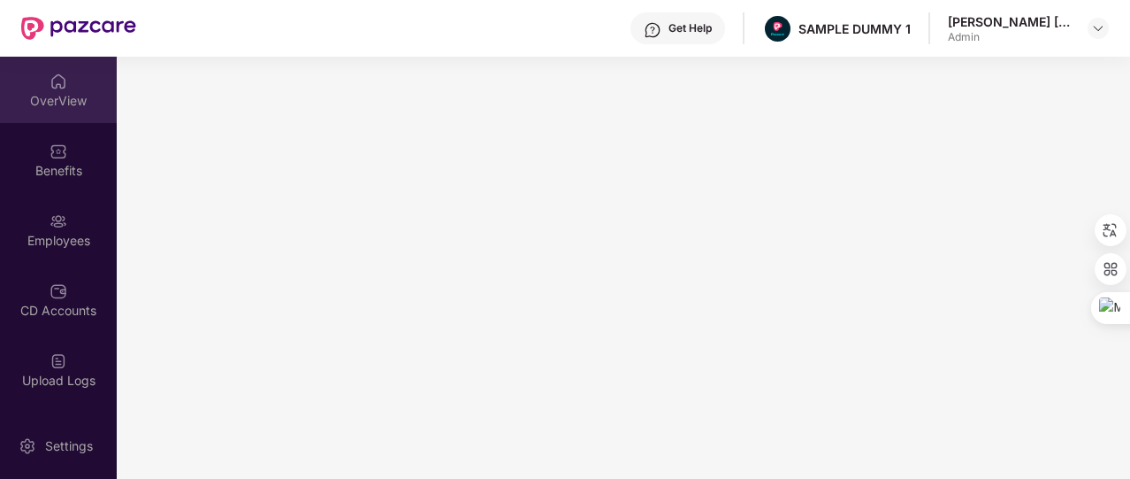
click at [65, 65] on div "OverView" at bounding box center [58, 90] width 117 height 66
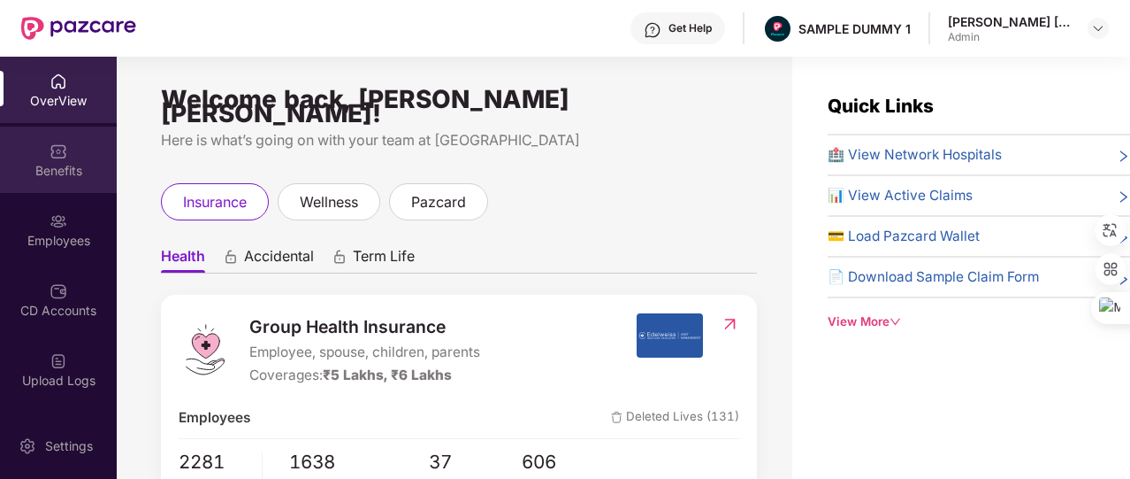
click at [58, 168] on div "Benefits" at bounding box center [58, 171] width 117 height 18
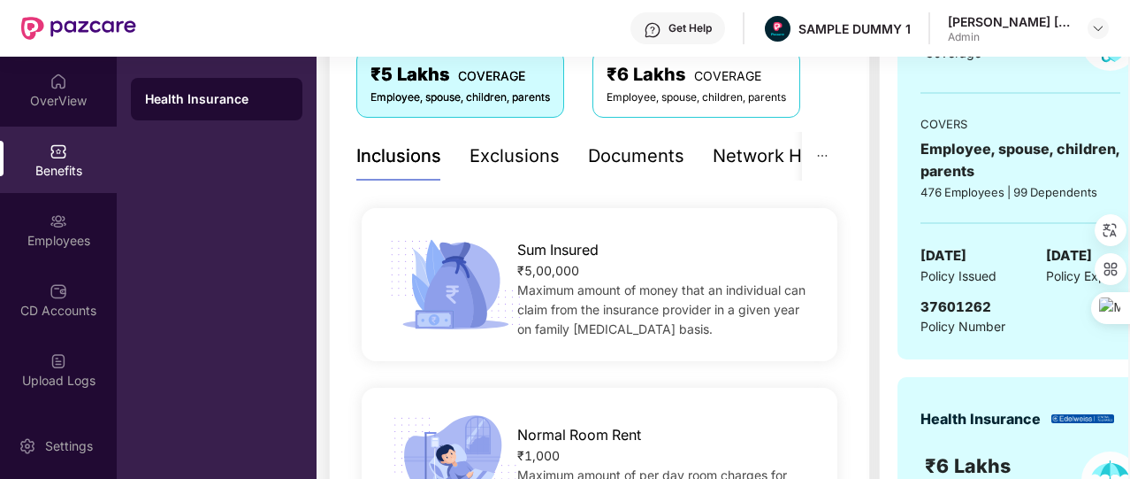
scroll to position [120, 0]
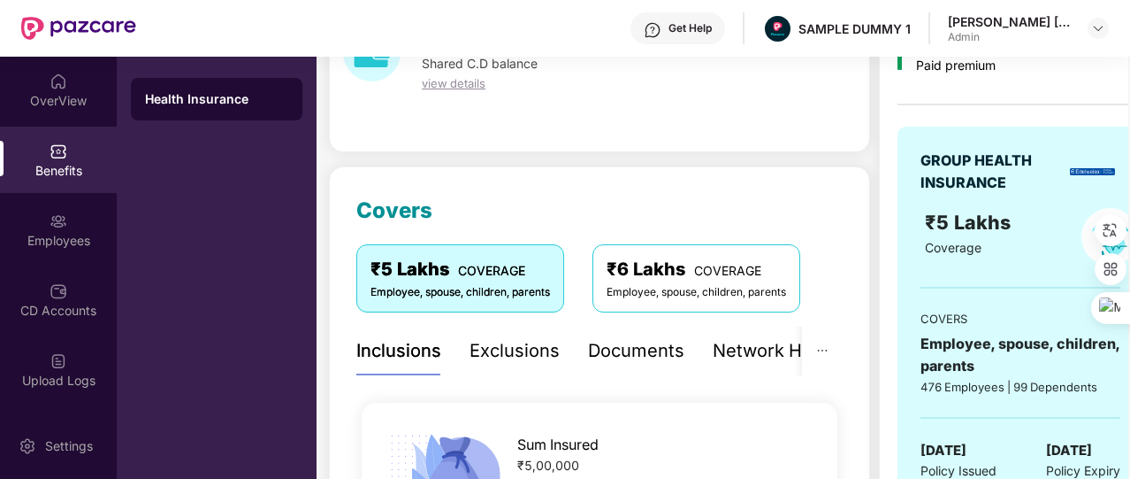
click at [543, 365] on div "Exclusions" at bounding box center [515, 350] width 90 height 49
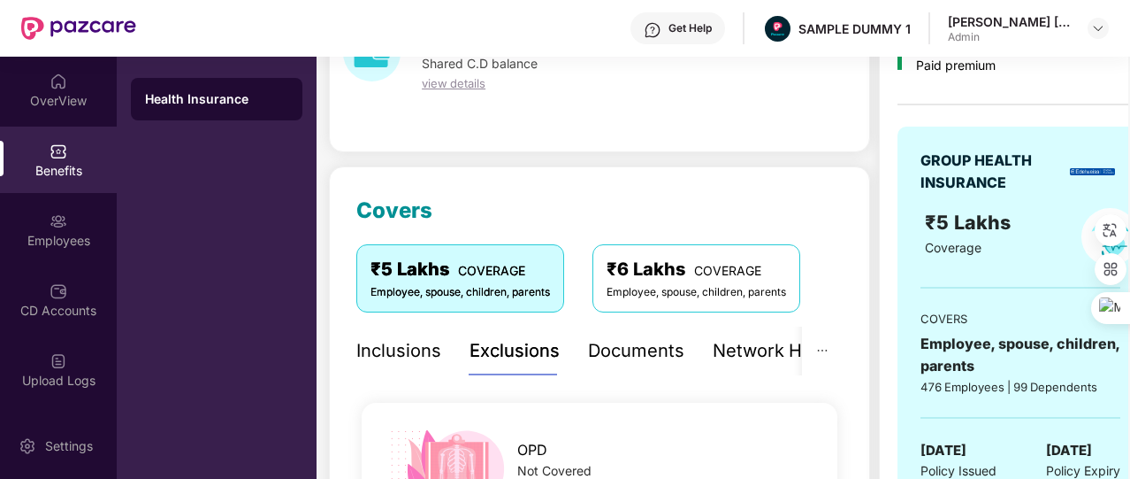
click at [612, 366] on div "Documents" at bounding box center [636, 350] width 96 height 49
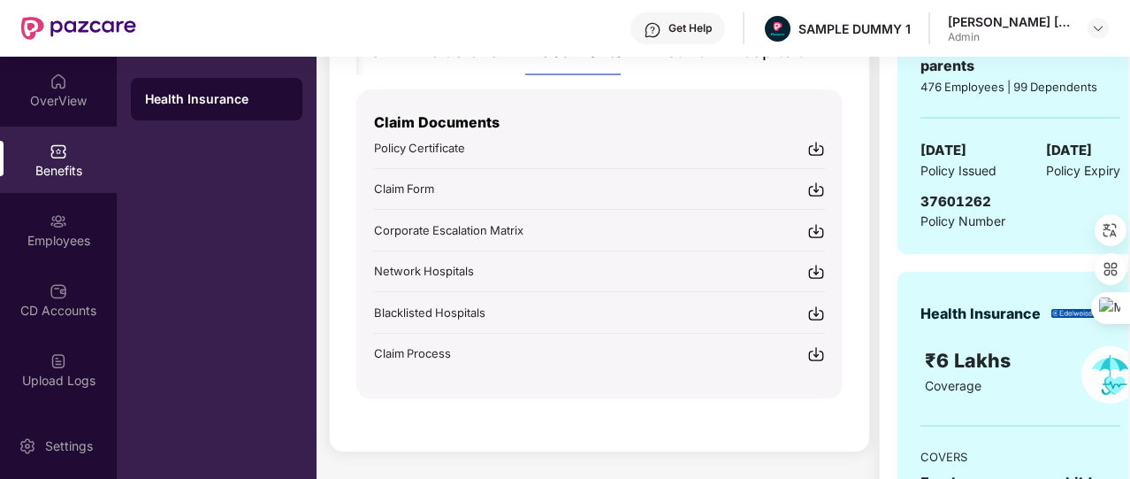
scroll to position [257, 0]
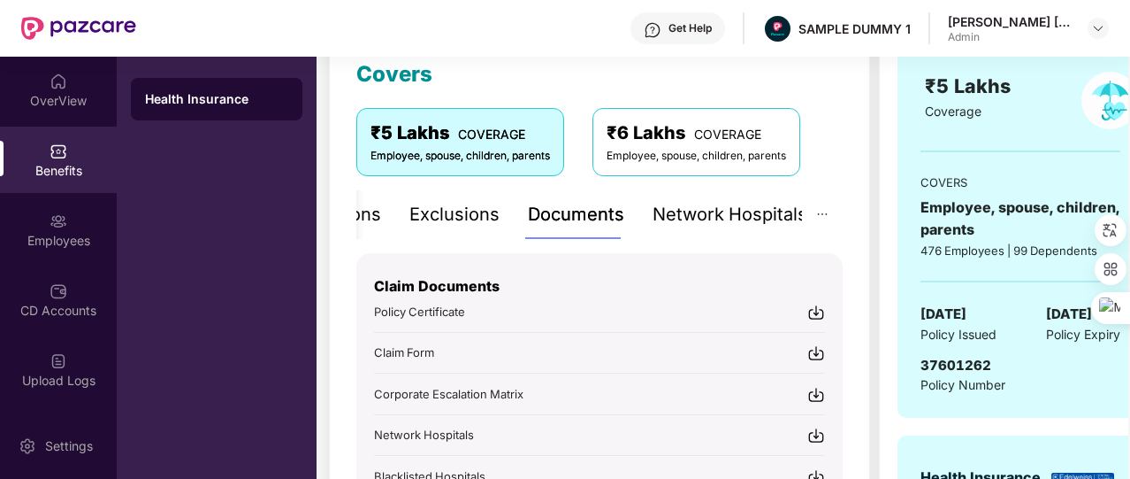
click at [704, 206] on div "Network Hospitals" at bounding box center [730, 214] width 155 height 27
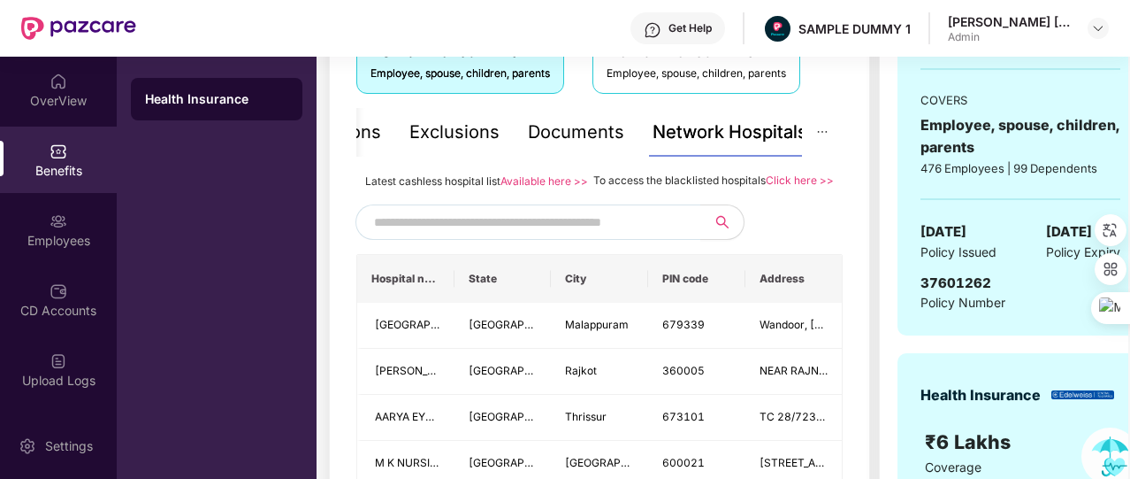
scroll to position [340, 0]
click at [596, 234] on input "text" at bounding box center [525, 221] width 303 height 27
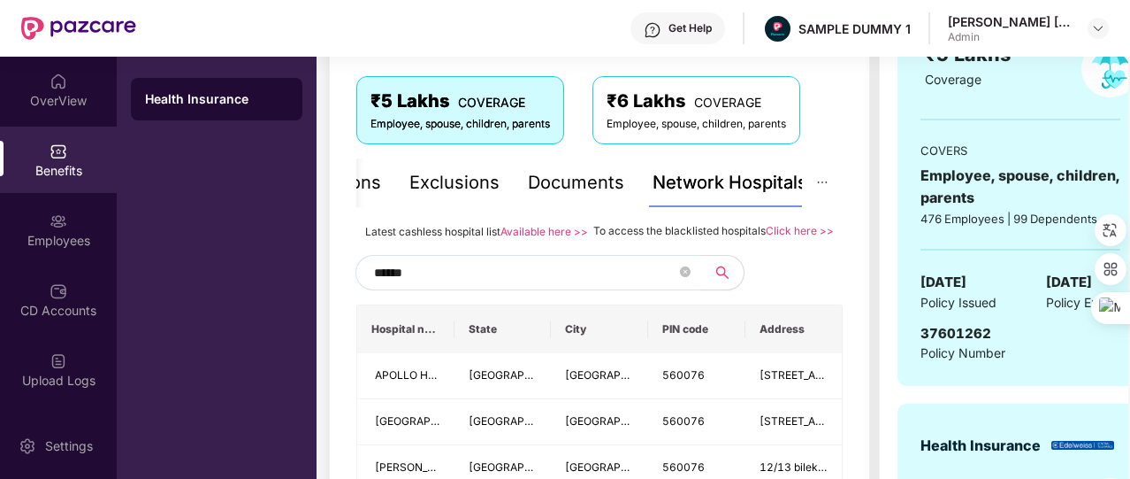
scroll to position [282, 0]
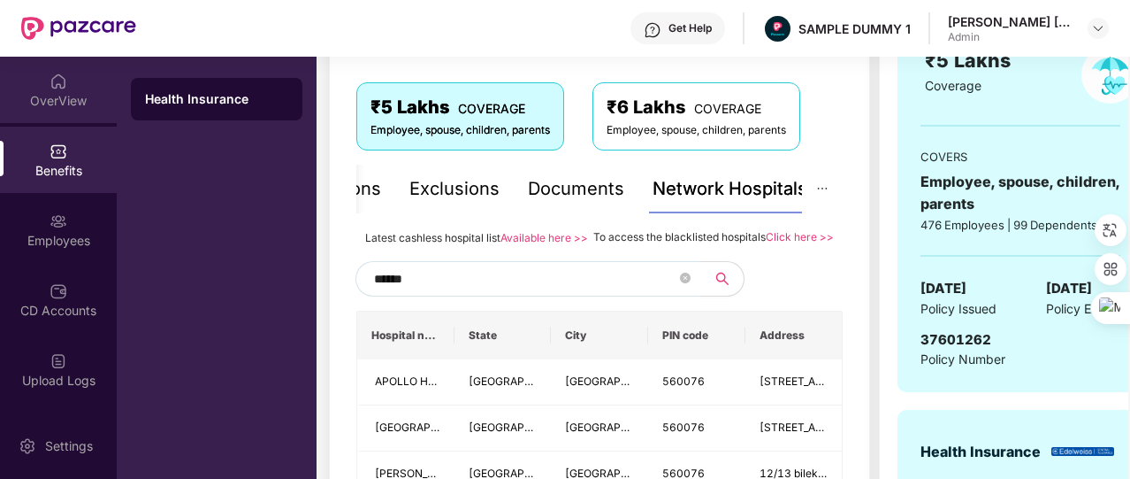
type input "******"
click at [62, 103] on div "OverView" at bounding box center [58, 101] width 117 height 18
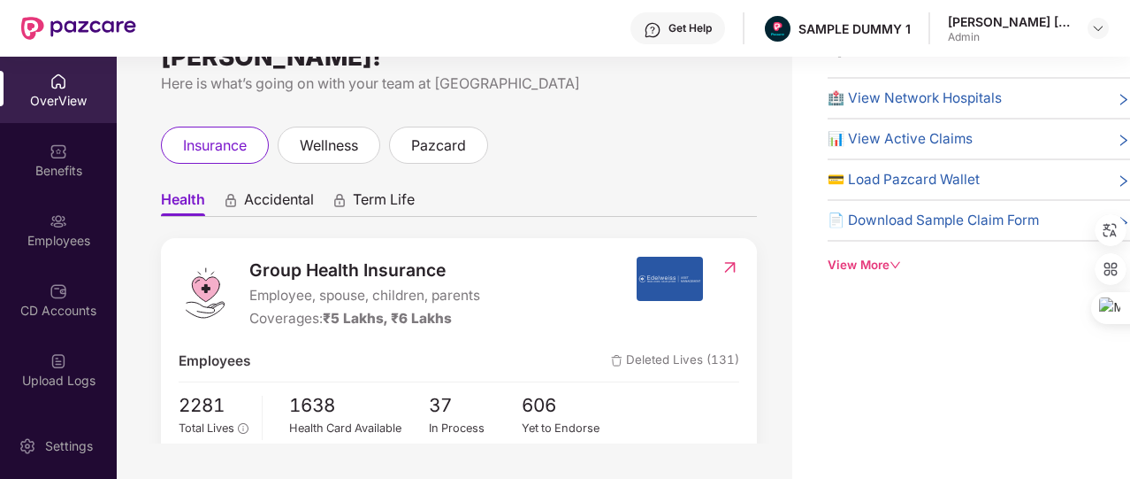
scroll to position [0, 0]
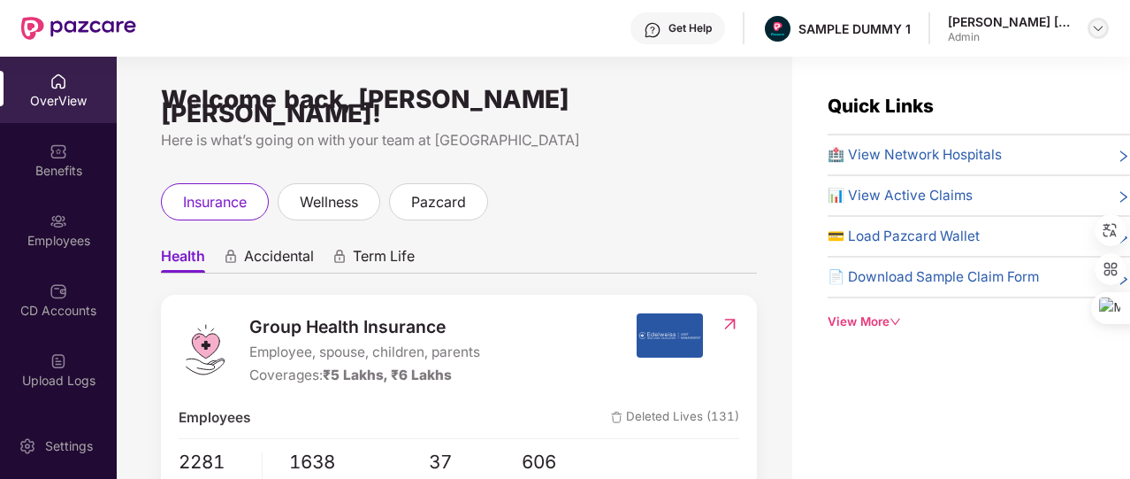
click at [1096, 34] on img at bounding box center [1098, 28] width 14 height 14
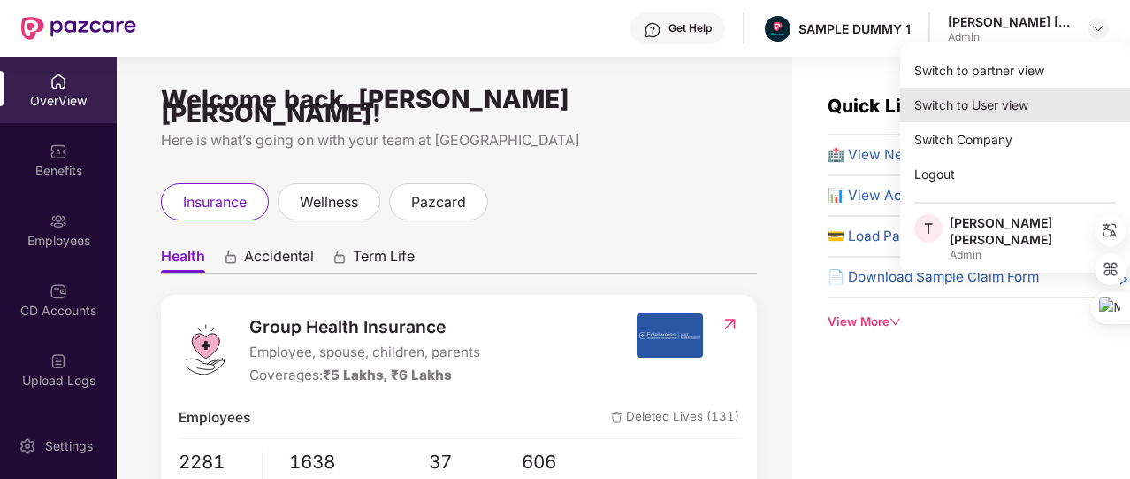
click at [1014, 98] on div "Switch to User view" at bounding box center [1015, 105] width 230 height 34
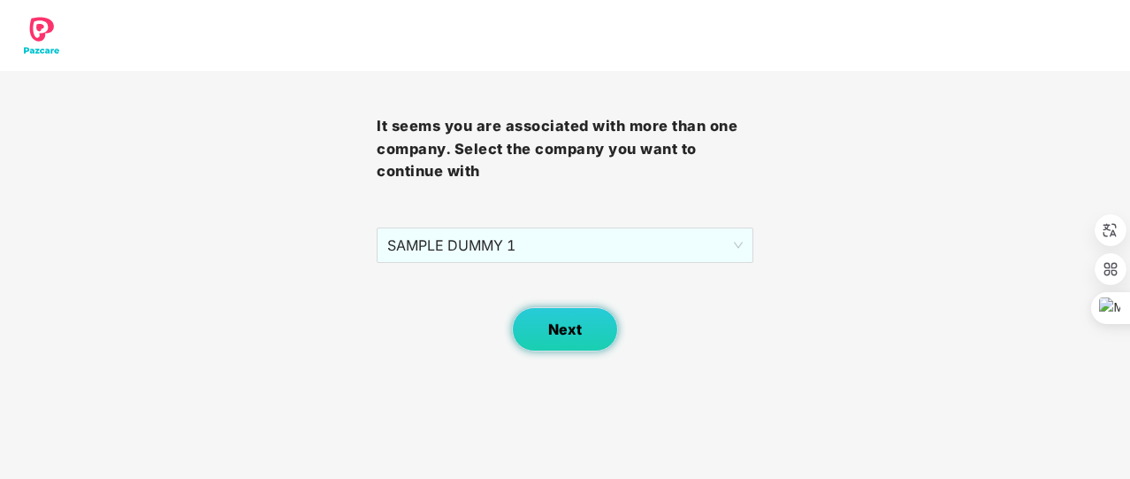
click at [564, 328] on span "Next" at bounding box center [565, 329] width 34 height 17
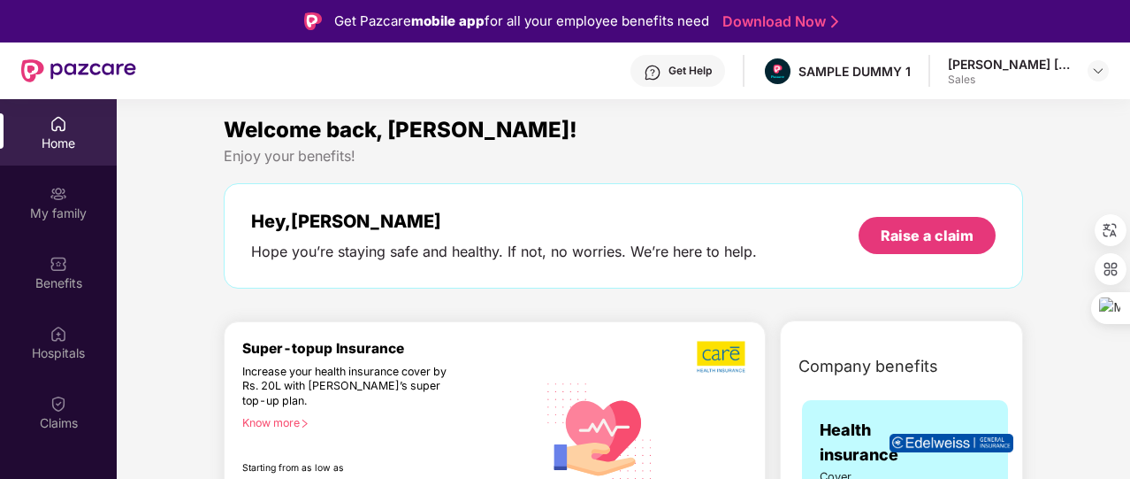
scroll to position [134, 0]
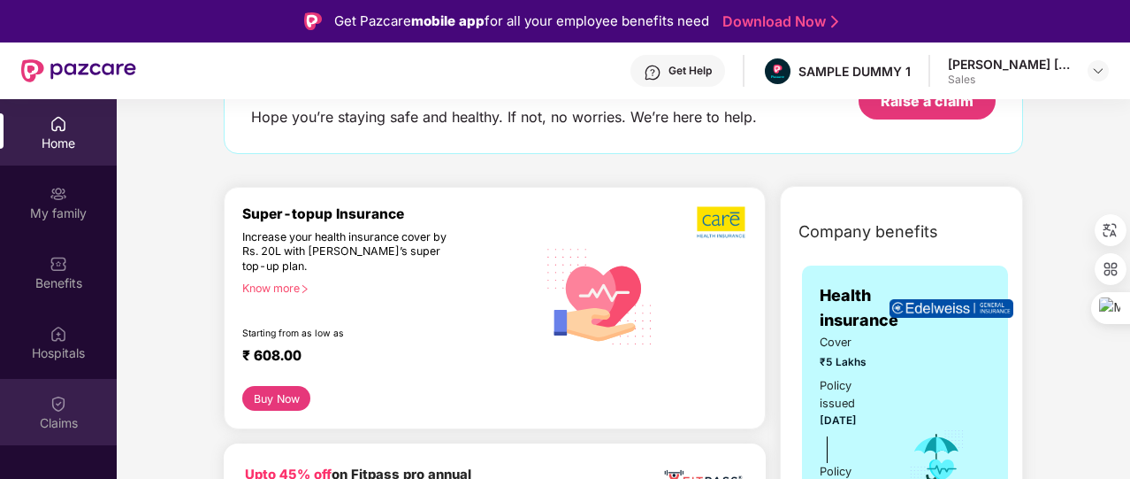
click at [69, 416] on div "Claims" at bounding box center [58, 423] width 117 height 18
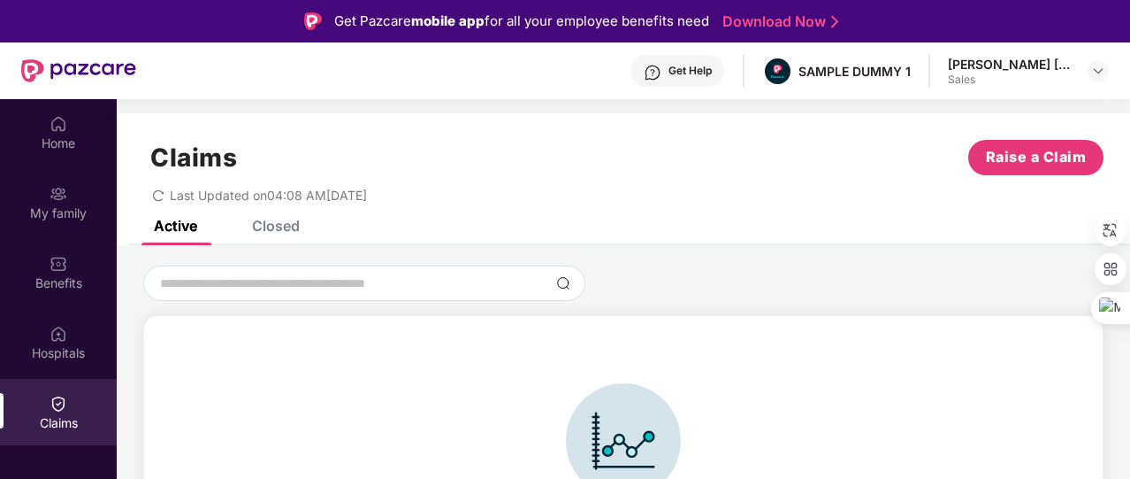
scroll to position [39, 0]
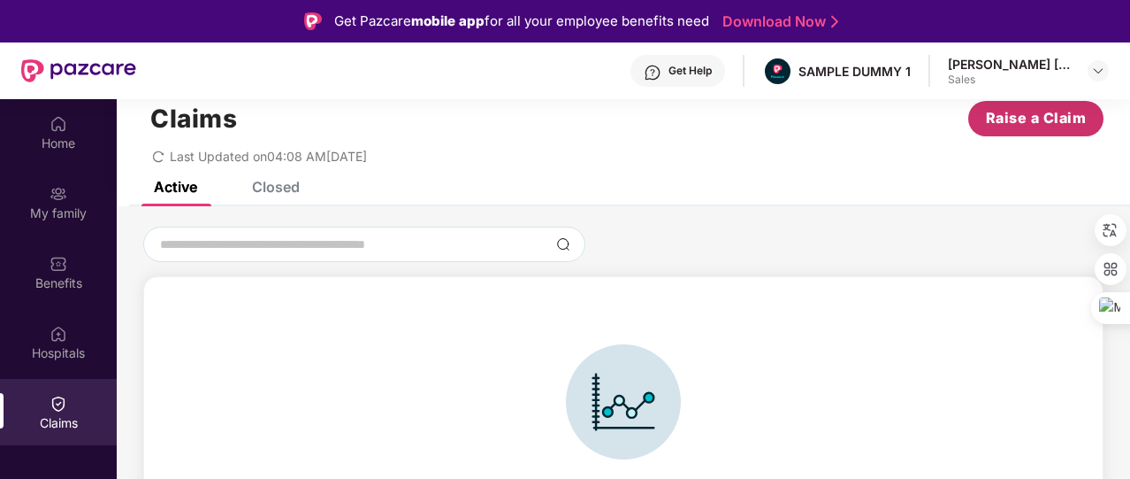
click at [1035, 116] on span "Raise a Claim" at bounding box center [1036, 118] width 101 height 22
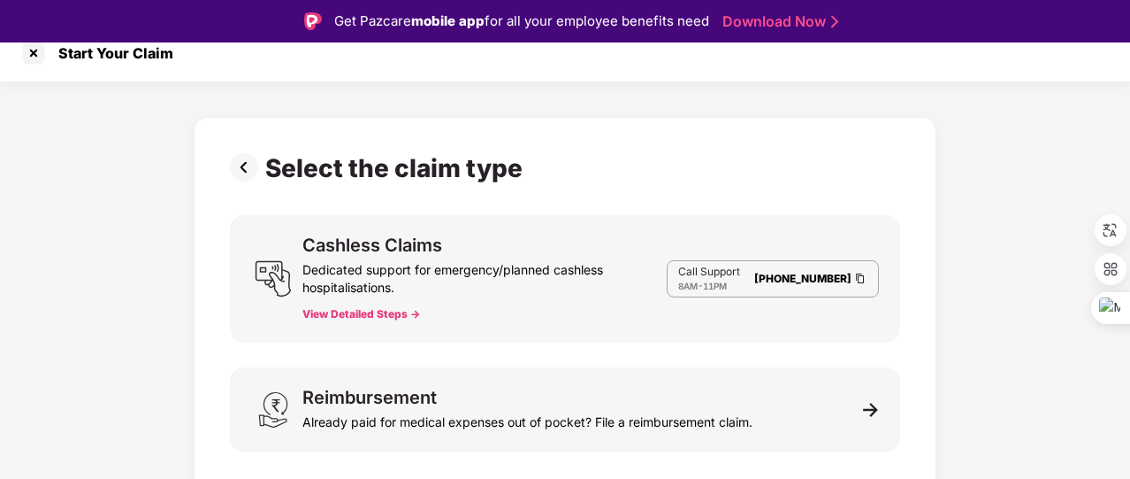
scroll to position [42, 0]
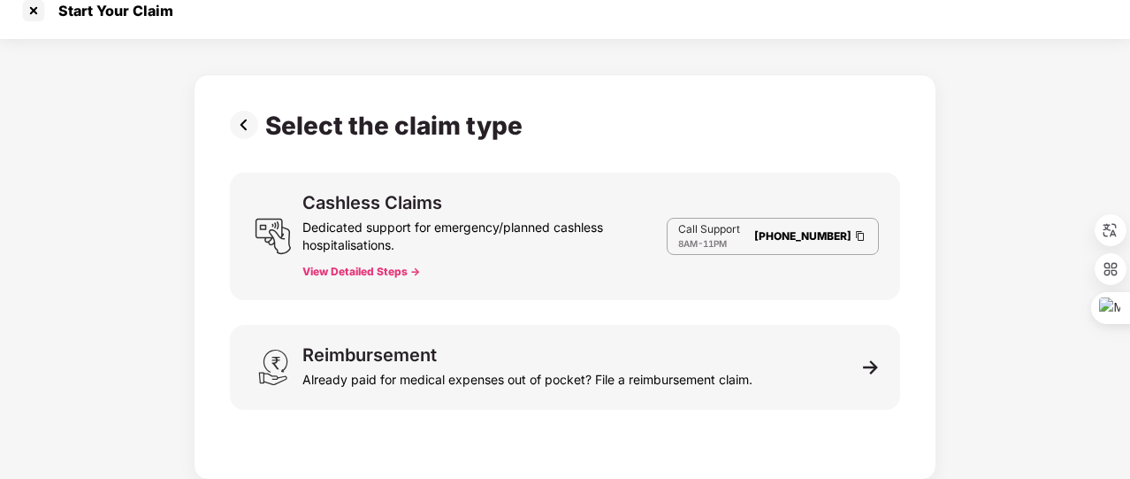
click at [691, 352] on div "Reimbursement Already paid for medical expenses out of pocket? File a reimburse…" at bounding box center [528, 367] width 450 height 42
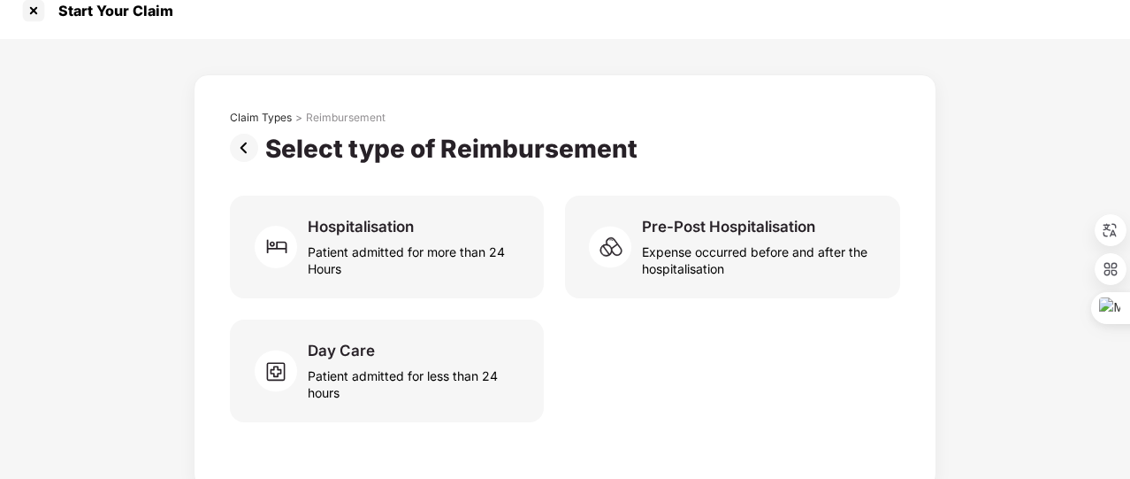
scroll to position [27, 0]
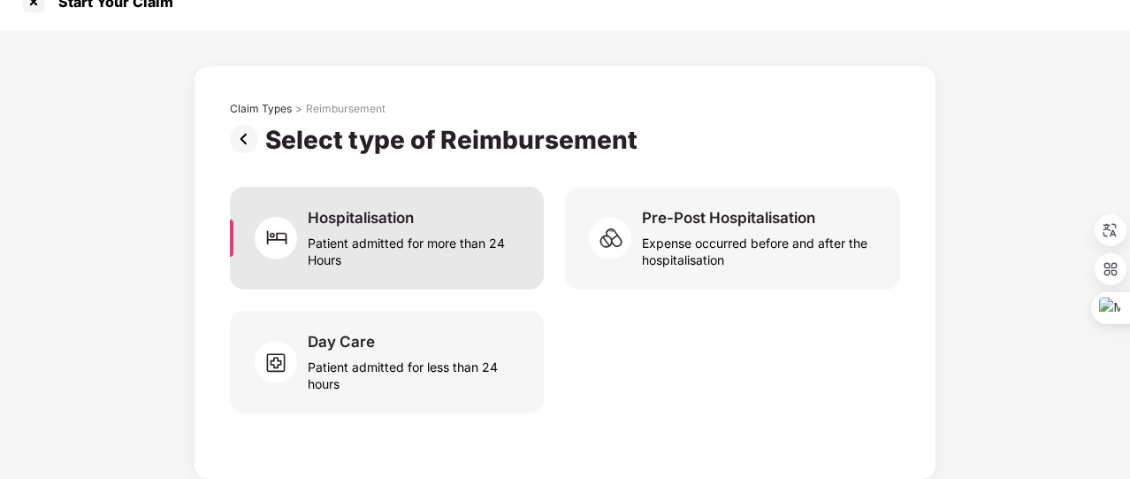
click at [404, 209] on div "Hospitalisation" at bounding box center [361, 217] width 106 height 19
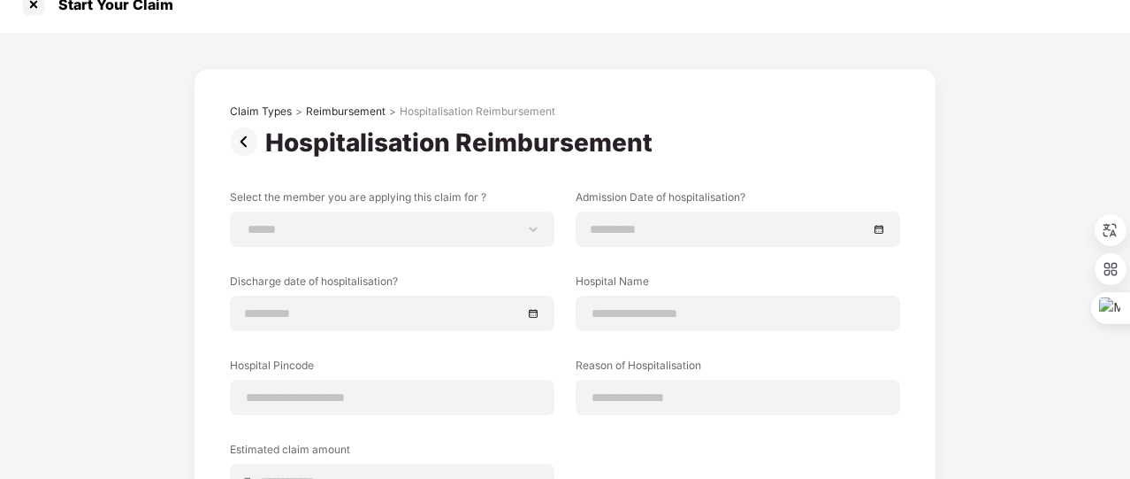
scroll to position [0, 0]
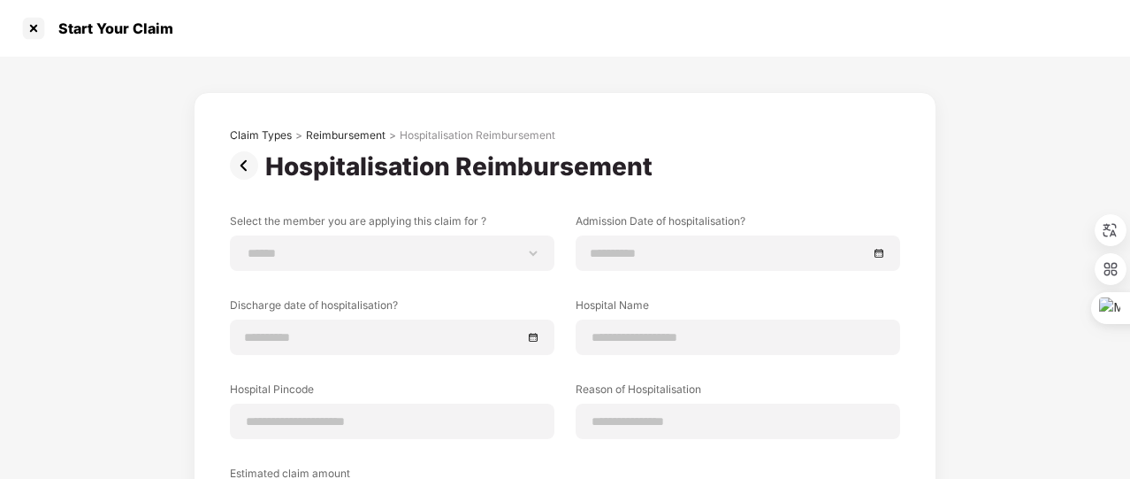
click at [244, 158] on img at bounding box center [247, 165] width 35 height 28
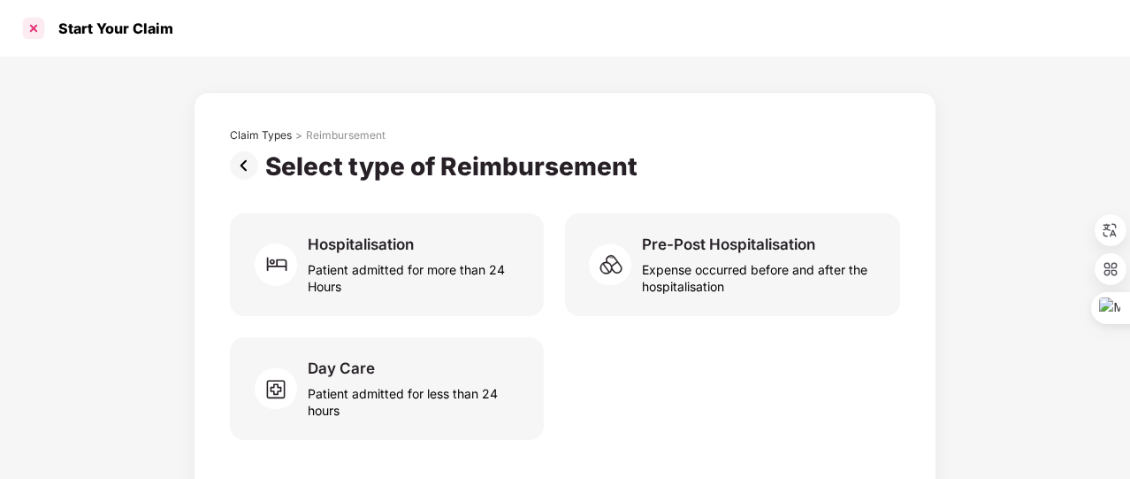
click at [35, 29] on div at bounding box center [33, 28] width 28 height 28
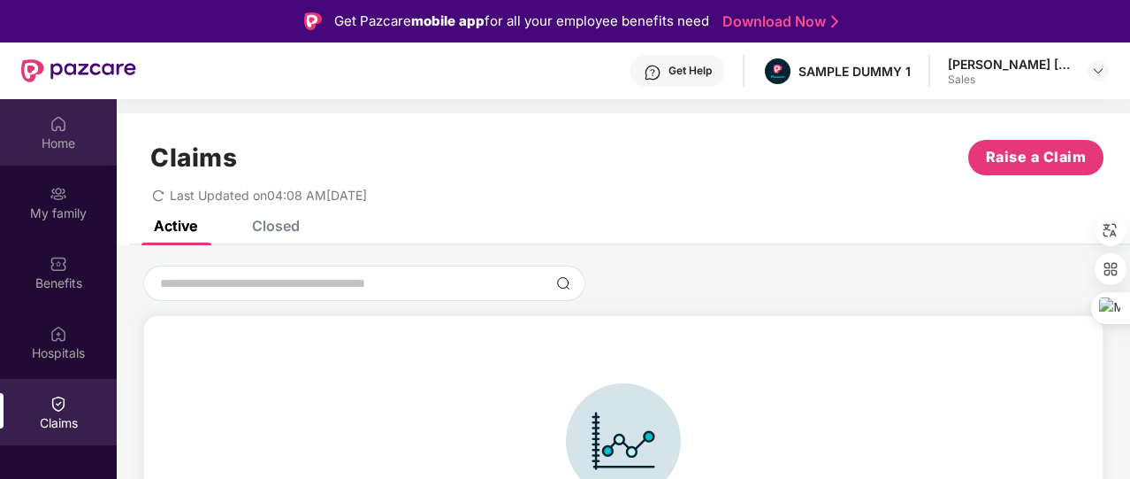
click at [55, 150] on div "Home" at bounding box center [58, 143] width 117 height 18
